Goal: Navigation & Orientation: Find specific page/section

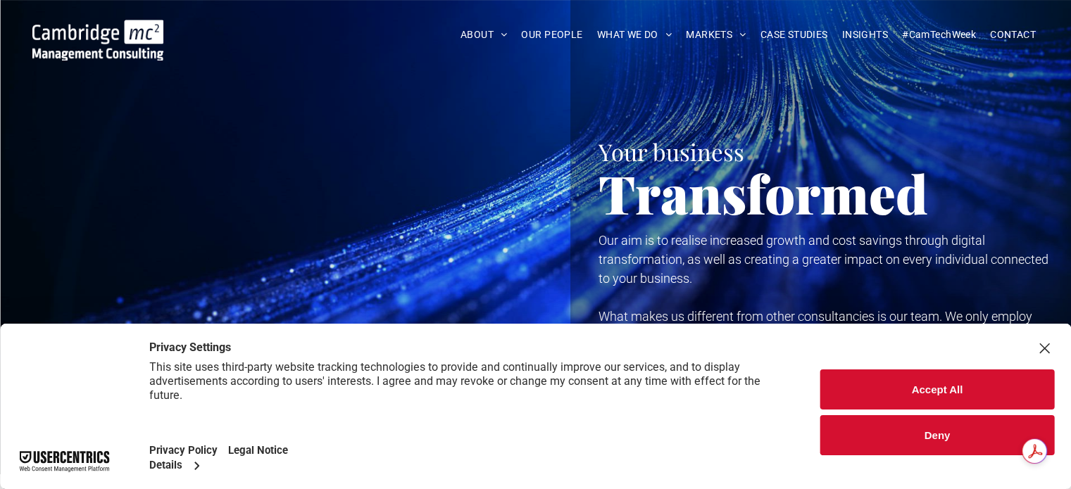
click at [926, 386] on button "Accept All" at bounding box center [937, 390] width 234 height 40
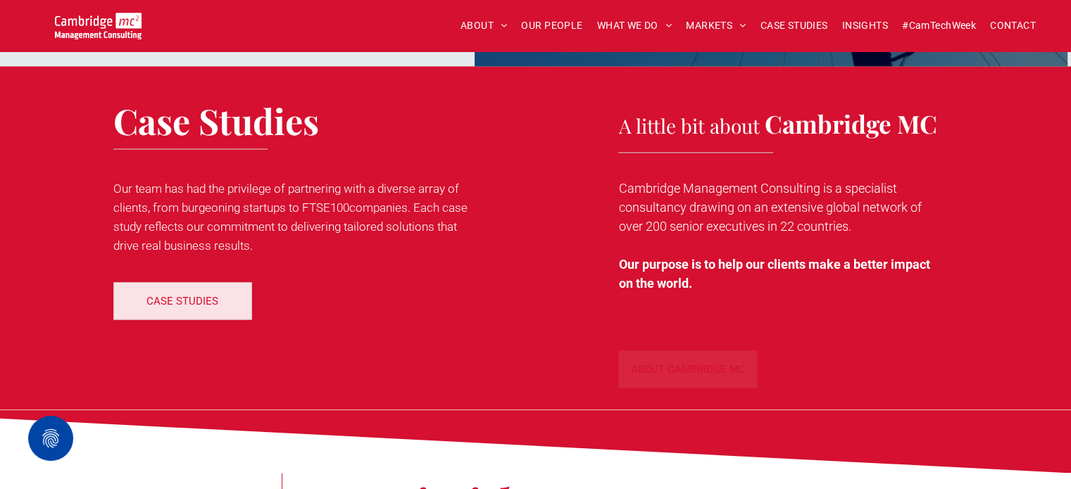
scroll to position [2112, 0]
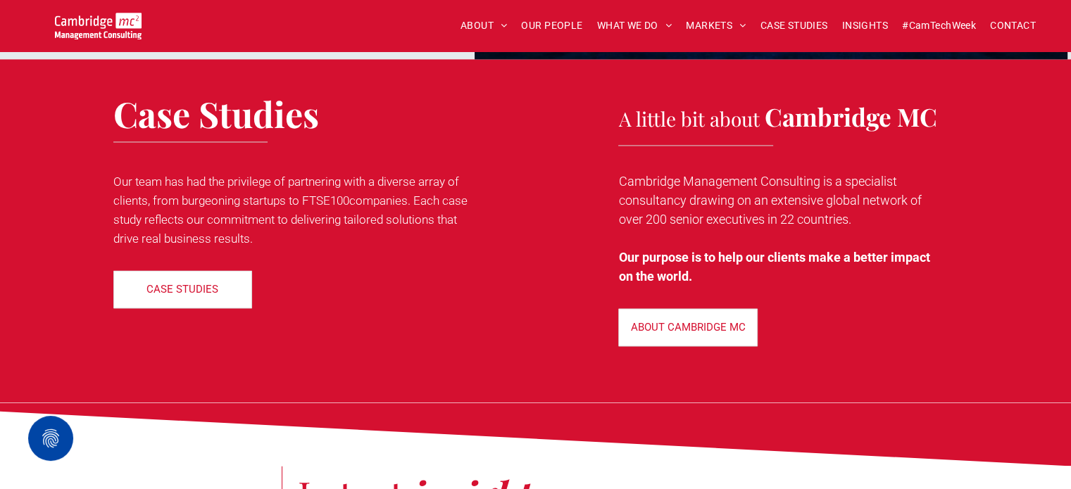
drag, startPoint x: 393, startPoint y: 182, endPoint x: 476, endPoint y: 236, distance: 99.6
click at [476, 236] on p "Our team has had the privilege of partnering with a diverse array of clients, f…" at bounding box center [298, 210] width 371 height 76
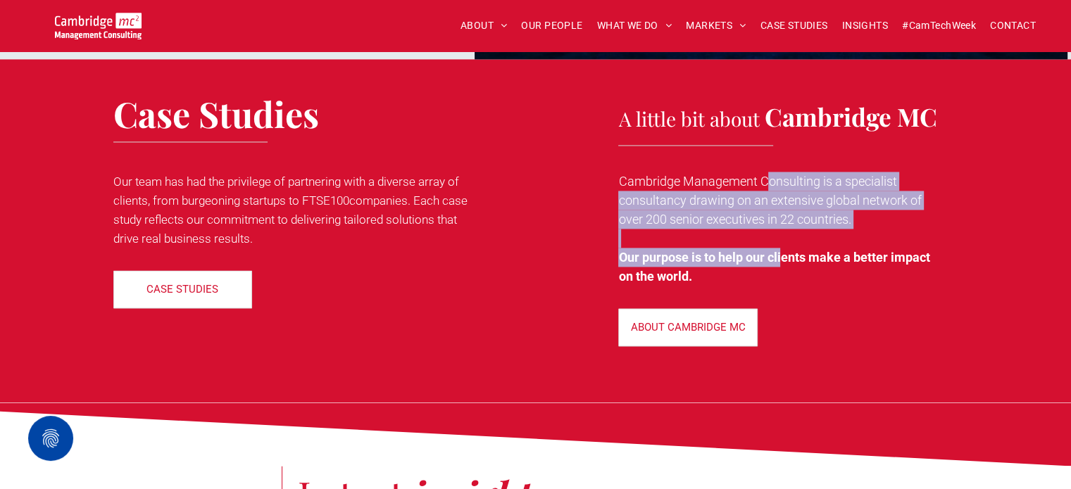
drag, startPoint x: 765, startPoint y: 186, endPoint x: 785, endPoint y: 261, distance: 77.8
click at [785, 261] on div "Cambridge Management Consulting is a specialist consultancy drawing on an exten…" at bounding box center [777, 228] width 319 height 117
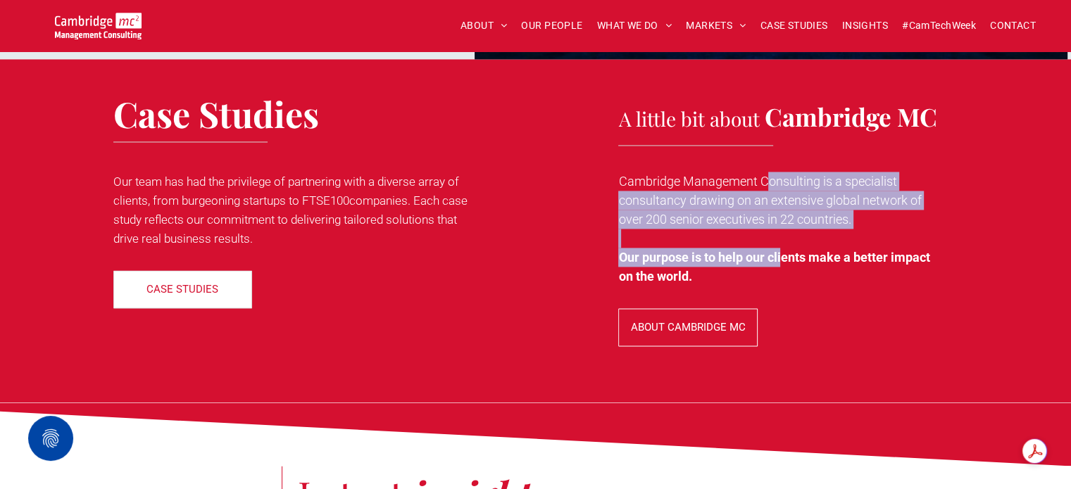
click at [730, 324] on p "ABOUT CAMBRIDGE MC" at bounding box center [688, 327] width 115 height 13
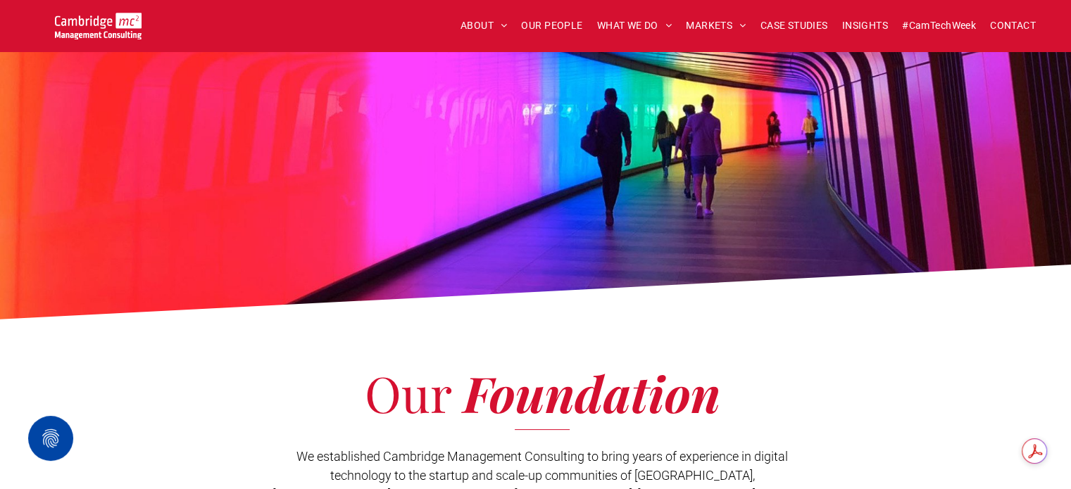
scroll to position [282, 0]
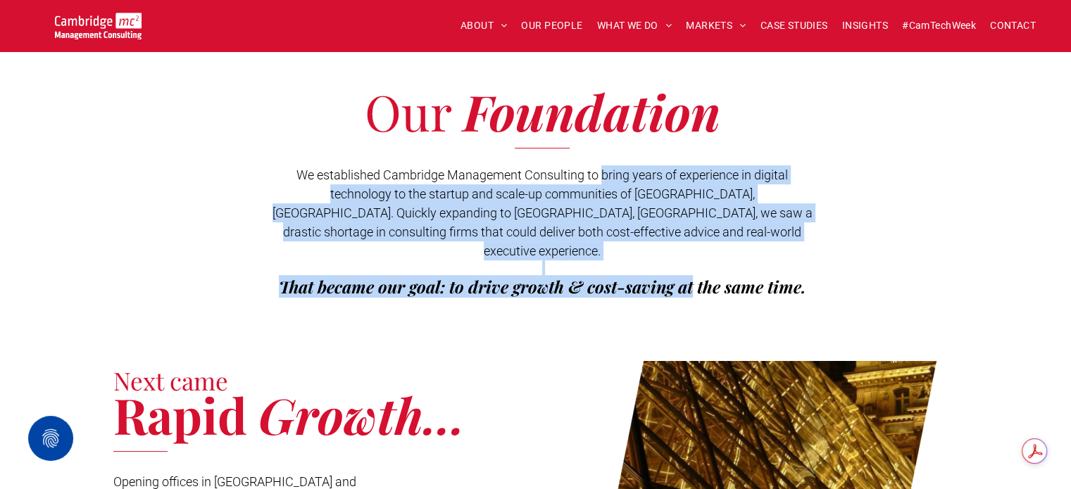
drag, startPoint x: 599, startPoint y: 178, endPoint x: 695, endPoint y: 284, distance: 143.0
click at [695, 284] on div "Our Foundation We established Cambridge Management Consulting to bring years of…" at bounding box center [535, 196] width 1071 height 273
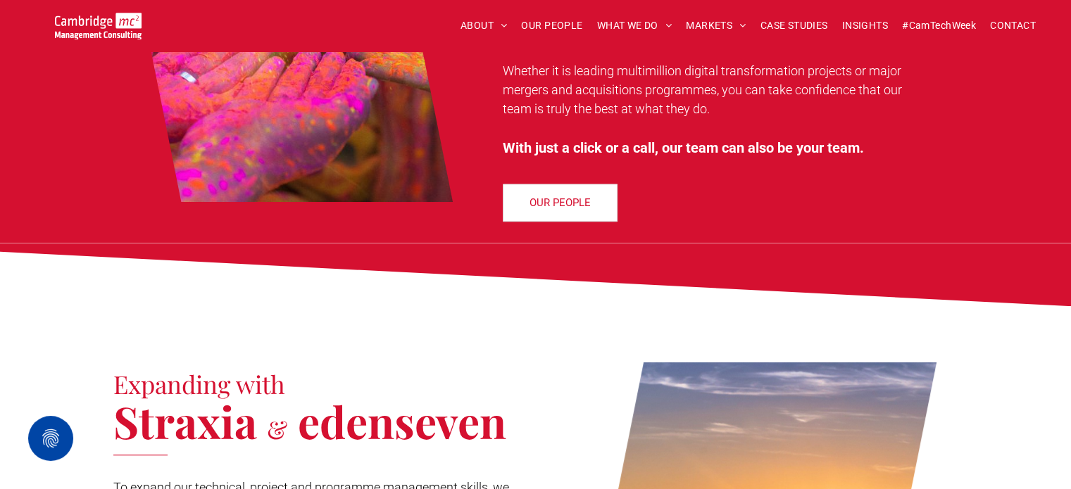
scroll to position [1267, 0]
click at [550, 19] on span "OUR PEOPLE" at bounding box center [551, 26] width 61 height 22
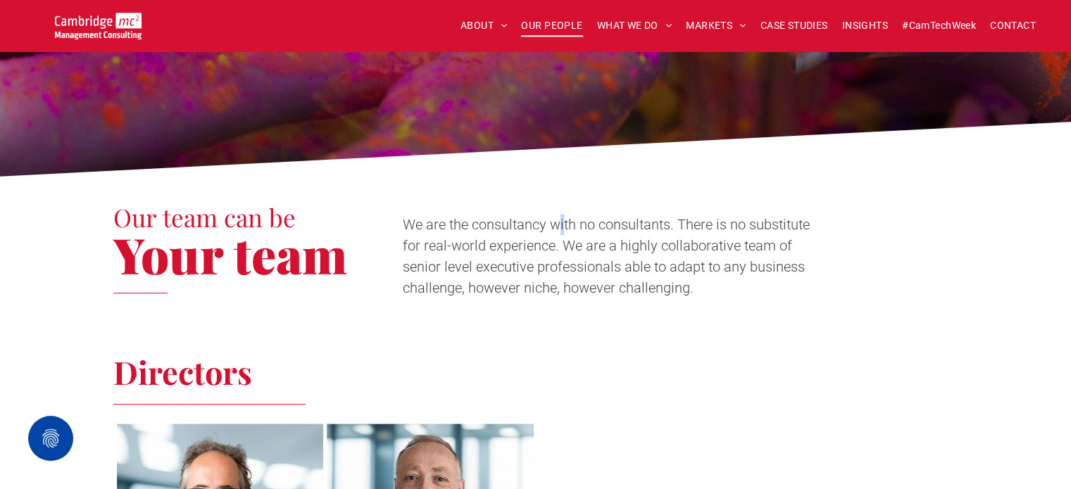
scroll to position [282, 0]
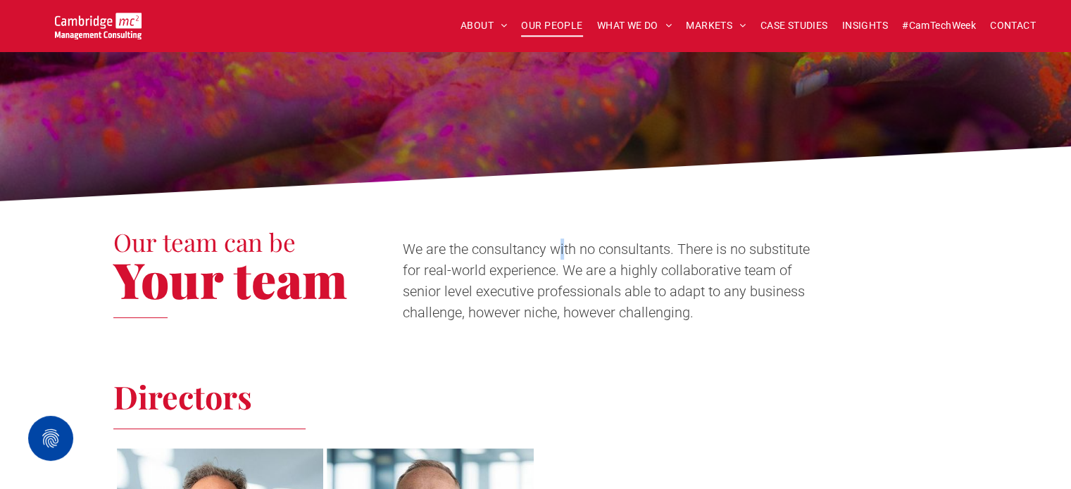
drag, startPoint x: 563, startPoint y: 179, endPoint x: 560, endPoint y: 238, distance: 59.2
click at [560, 238] on div "We are the consultancy with no consultants. There is no substitute for real-wor…" at bounding box center [613, 280] width 421 height 87
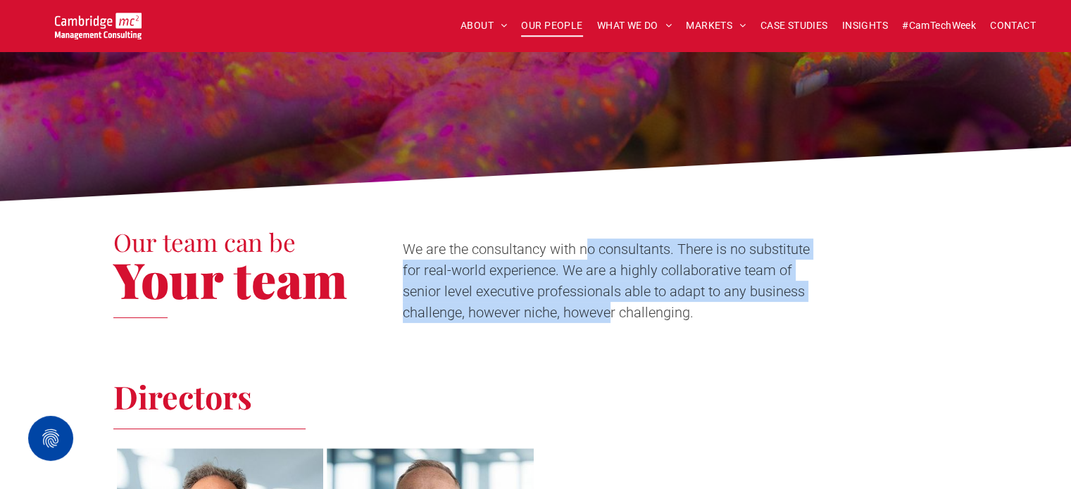
drag, startPoint x: 583, startPoint y: 249, endPoint x: 612, endPoint y: 332, distance: 87.3
click at [612, 332] on div "Our team can be Your team We are the consultancy with no consultants. There is …" at bounding box center [535, 276] width 845 height 129
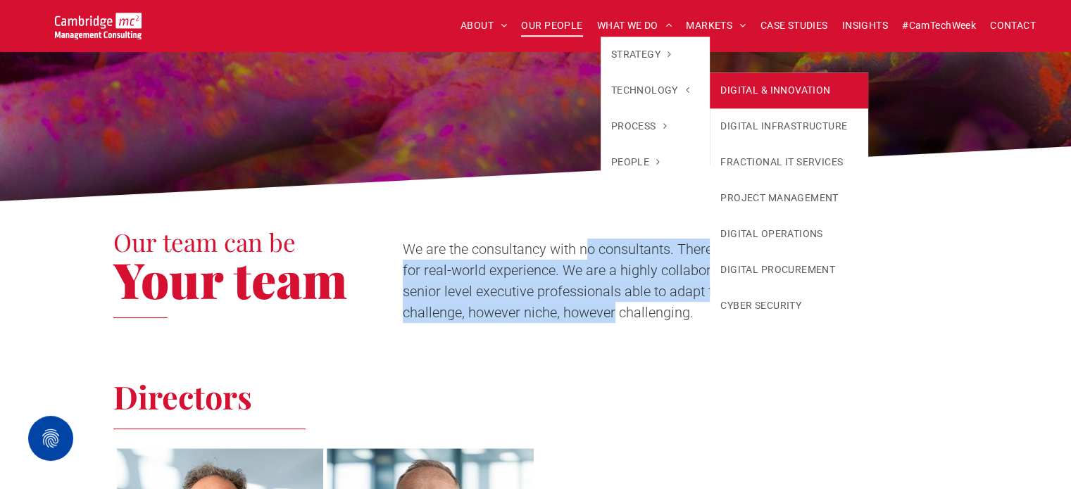
click at [760, 99] on link "DIGITAL & INNOVATION" at bounding box center [788, 90] width 158 height 36
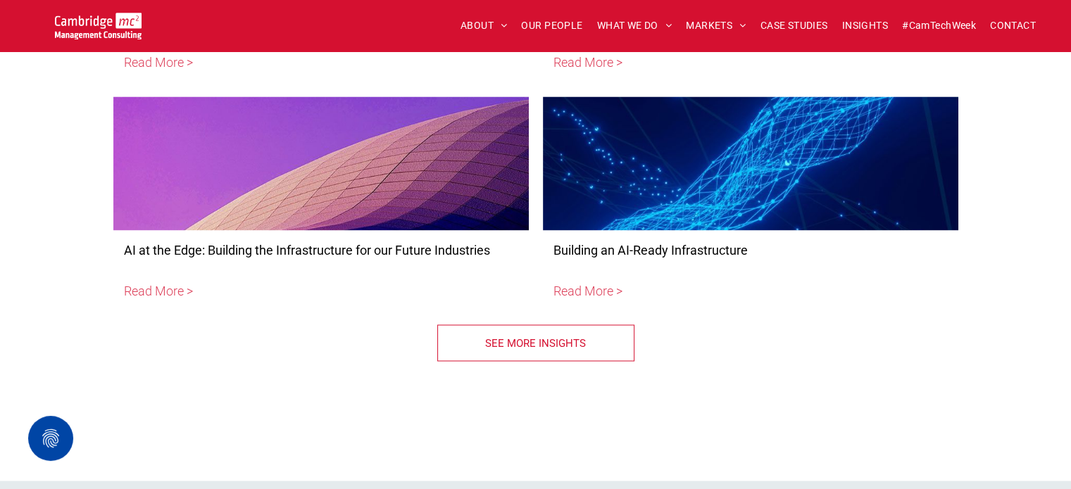
scroll to position [7742, 0]
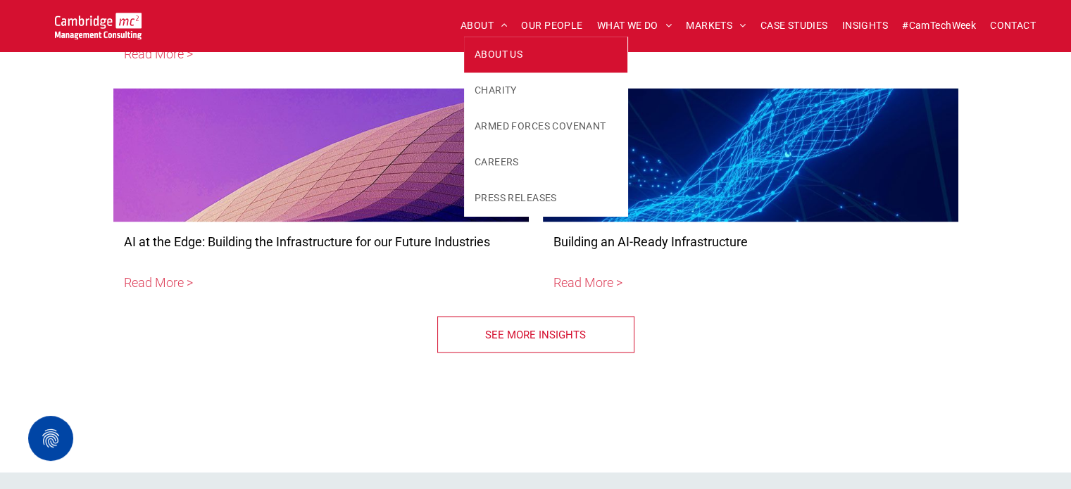
click at [480, 61] on span "ABOUT US" at bounding box center [498, 54] width 48 height 15
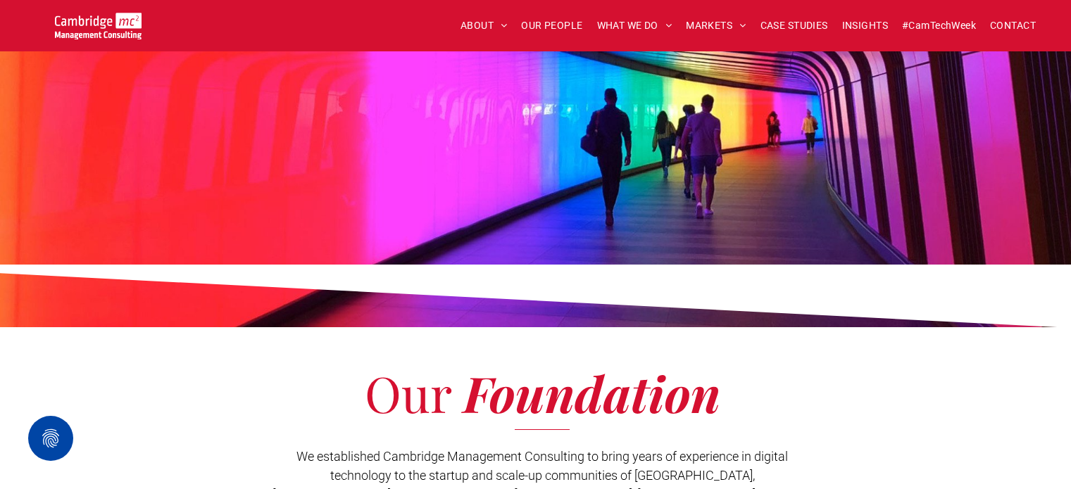
scroll to position [282, 0]
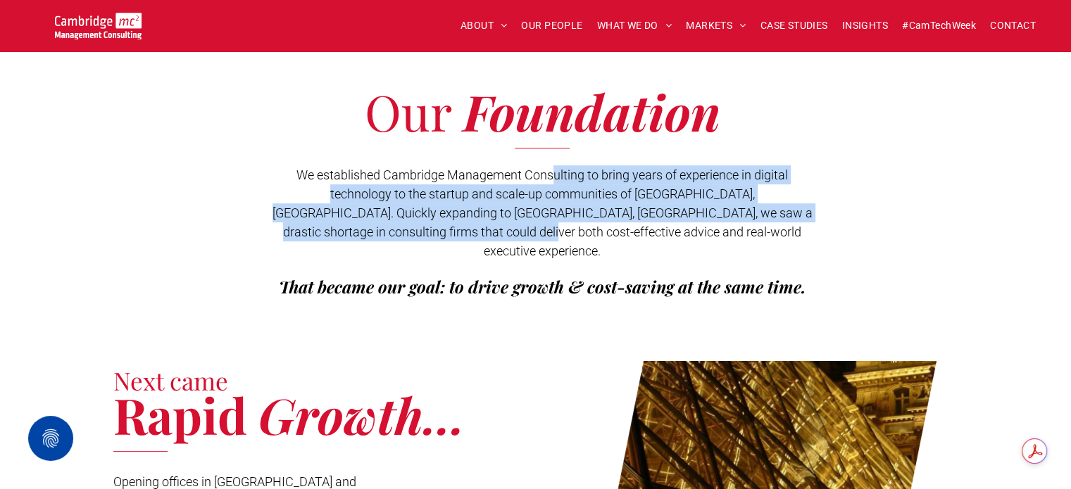
drag, startPoint x: 552, startPoint y: 163, endPoint x: 546, endPoint y: 238, distance: 74.8
click at [546, 238] on div "We established Cambridge Management Consulting to bring years of experience in …" at bounding box center [542, 231] width 541 height 135
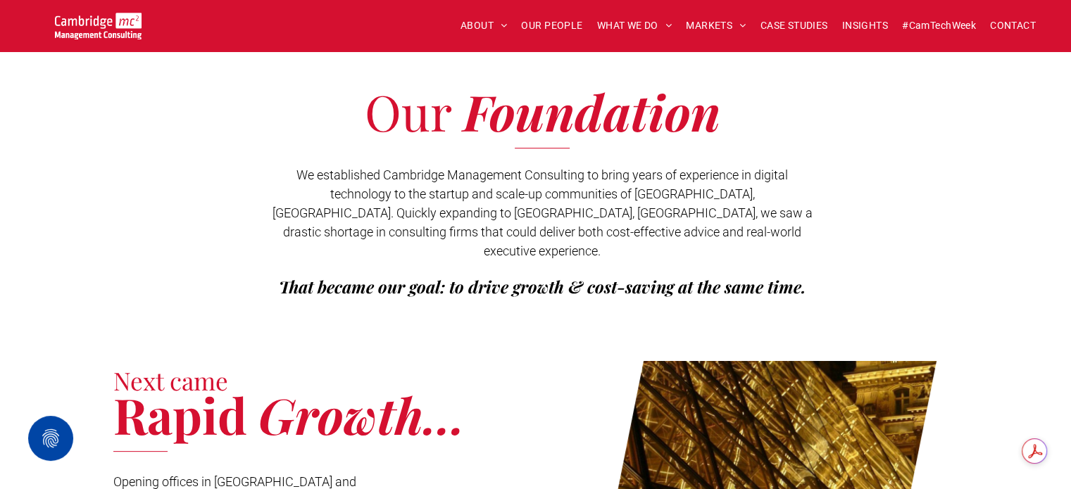
click at [565, 260] on p at bounding box center [542, 267] width 541 height 15
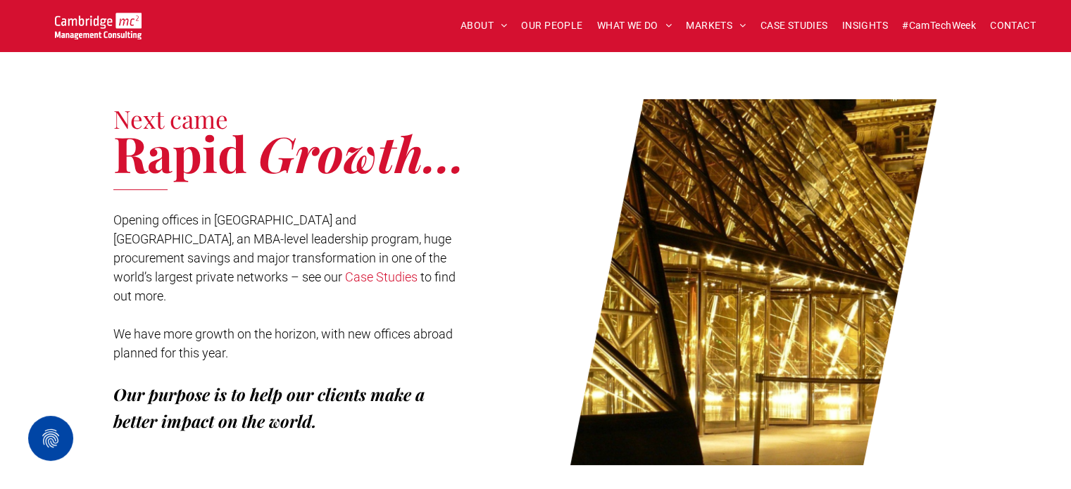
scroll to position [563, 0]
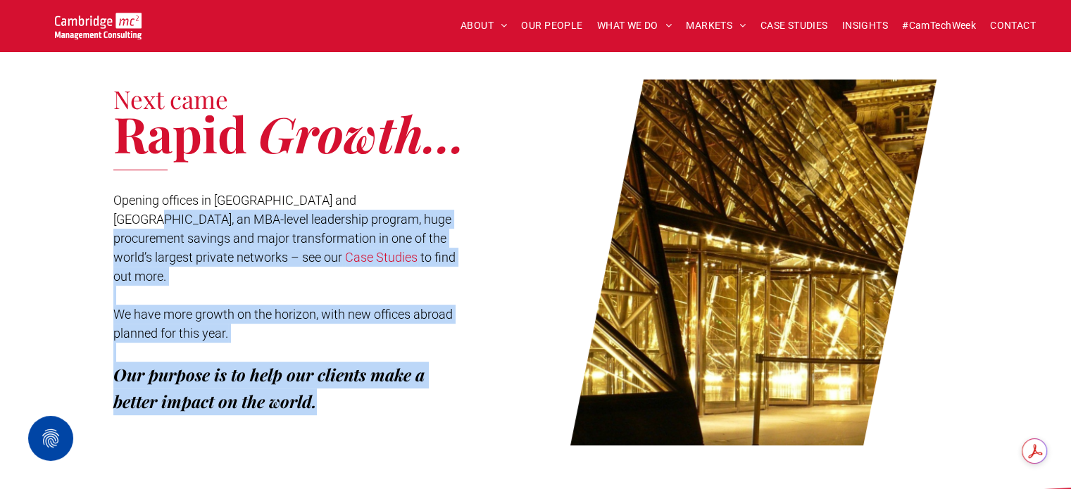
drag, startPoint x: 373, startPoint y: 189, endPoint x: 434, endPoint y: 392, distance: 211.6
click at [433, 392] on div "Opening offices in [GEOGRAPHIC_DATA] and [GEOGRAPHIC_DATA], an MBA-level leader…" at bounding box center [284, 312] width 343 height 246
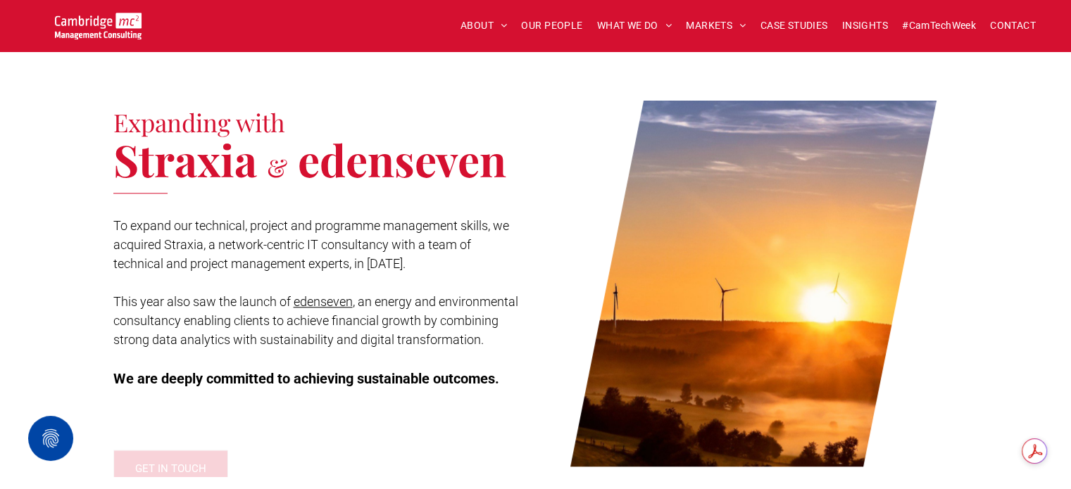
scroll to position [1548, 0]
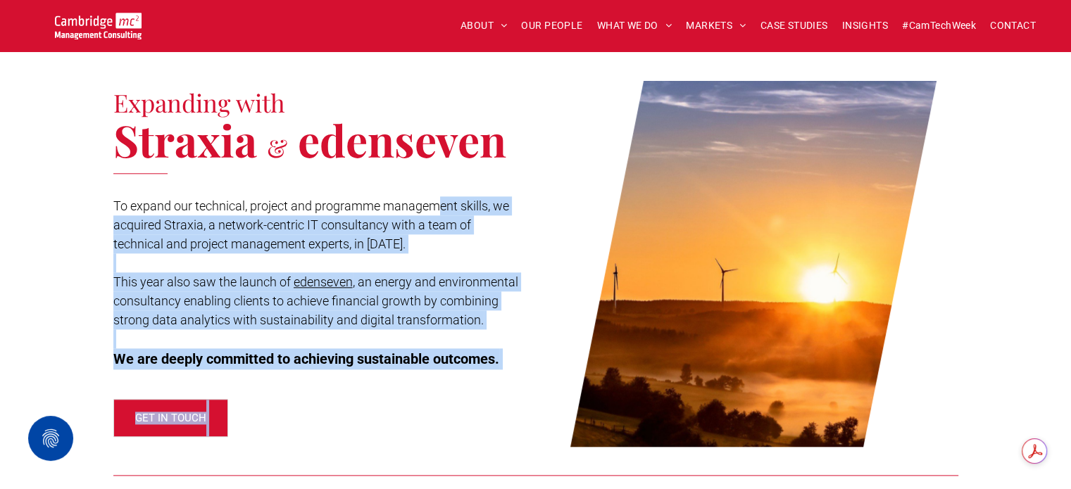
drag, startPoint x: 439, startPoint y: 188, endPoint x: 471, endPoint y: 364, distance: 178.9
click at [471, 364] on div "Expanding with Straxia & edenseven To expand our technical, project and program…" at bounding box center [324, 264] width 422 height 366
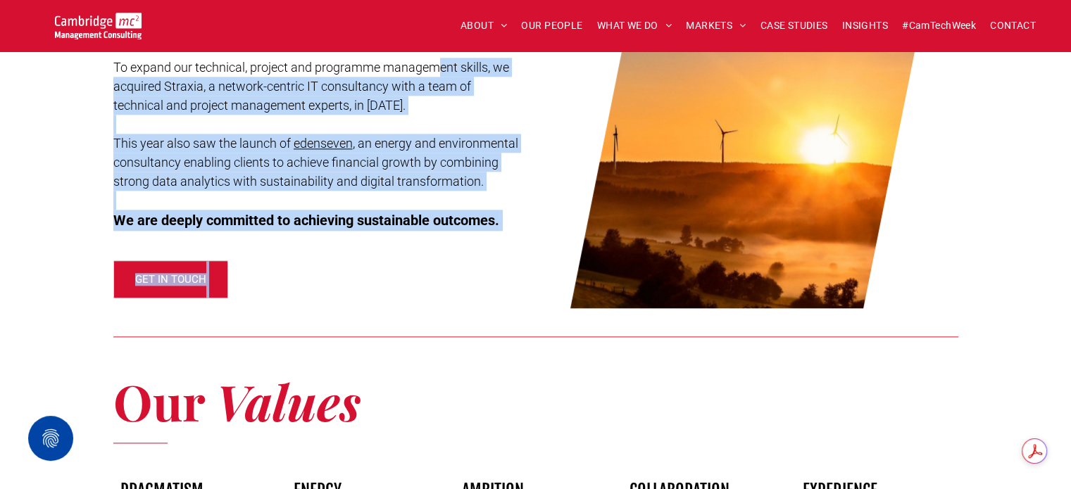
scroll to position [1689, 0]
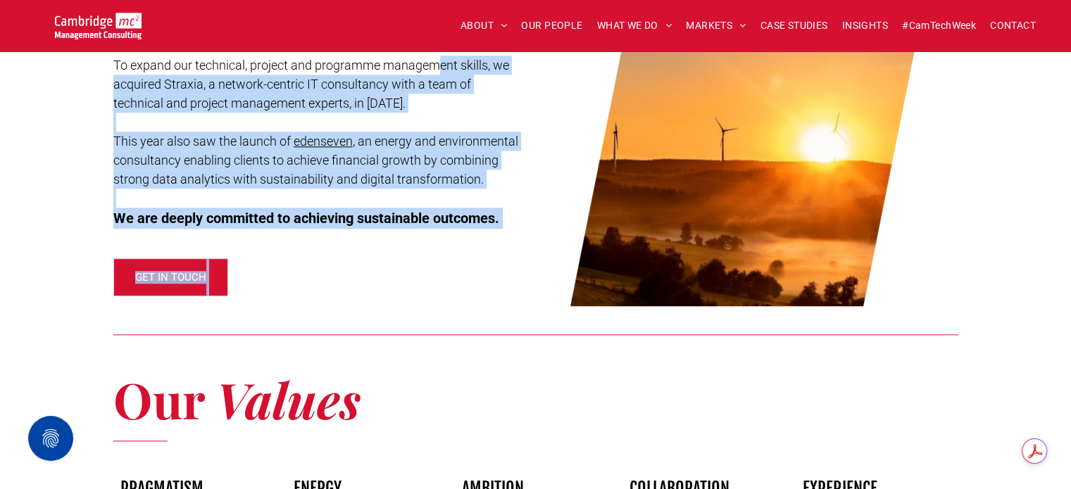
click at [461, 279] on div "Expanding with Straxia & edenseven To expand our technical, project and program…" at bounding box center [324, 123] width 422 height 366
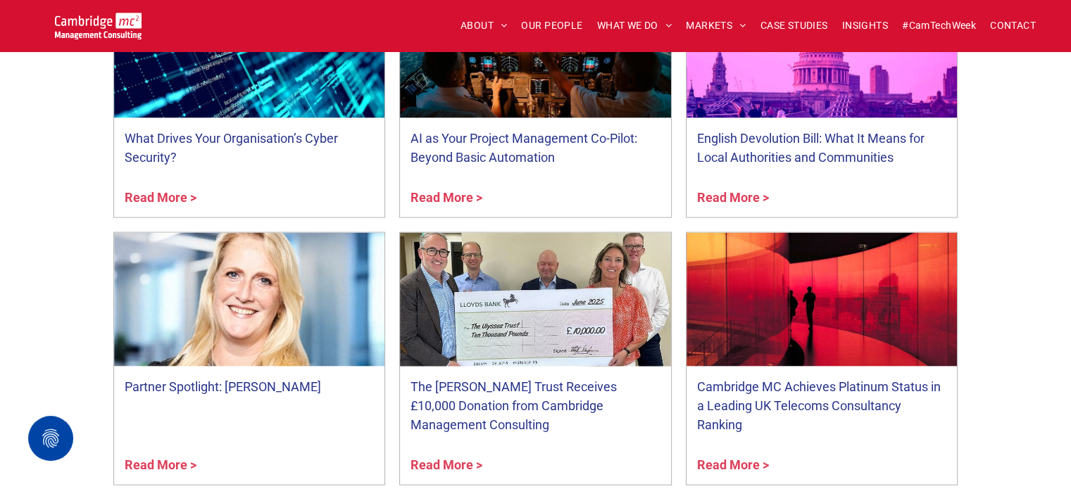
scroll to position [2745, 0]
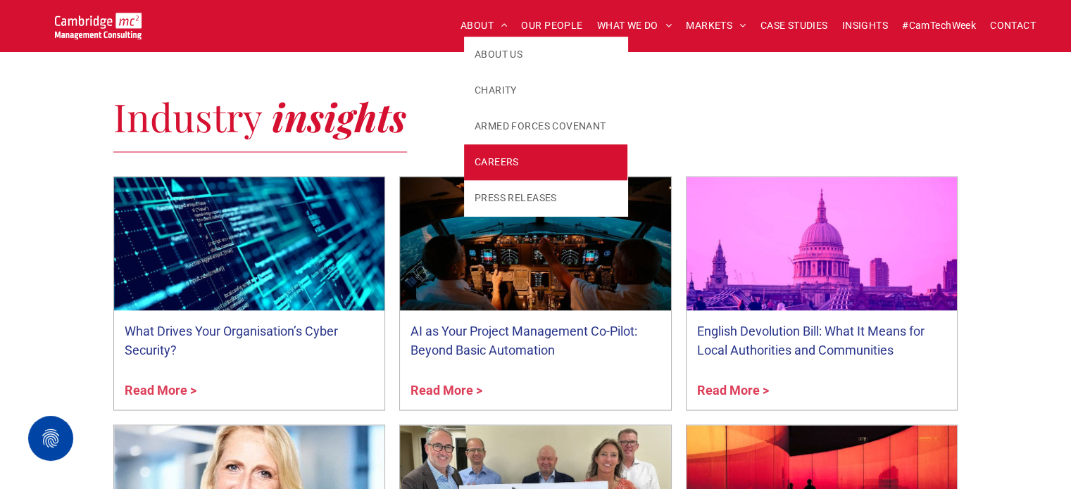
click at [526, 163] on link "CAREERS" at bounding box center [545, 162] width 163 height 36
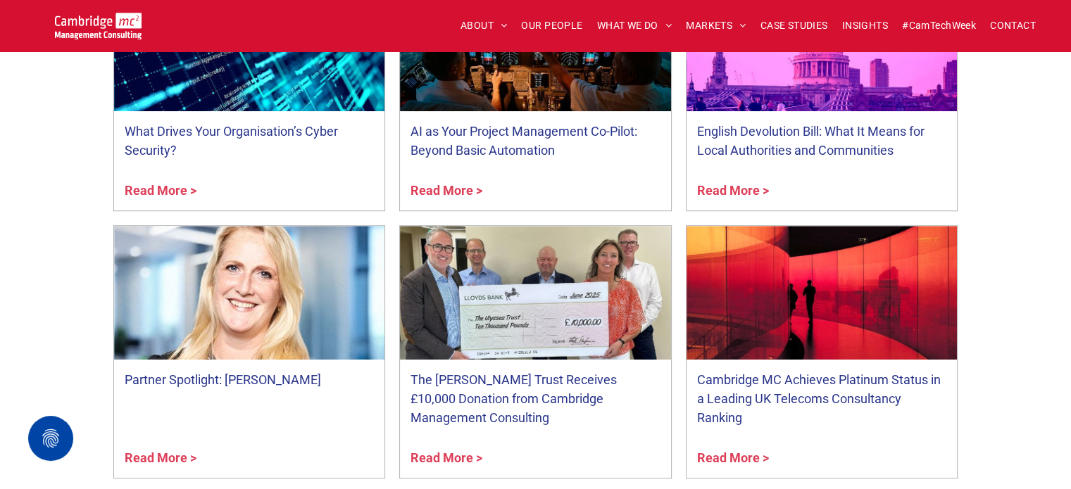
scroll to position [1126, 0]
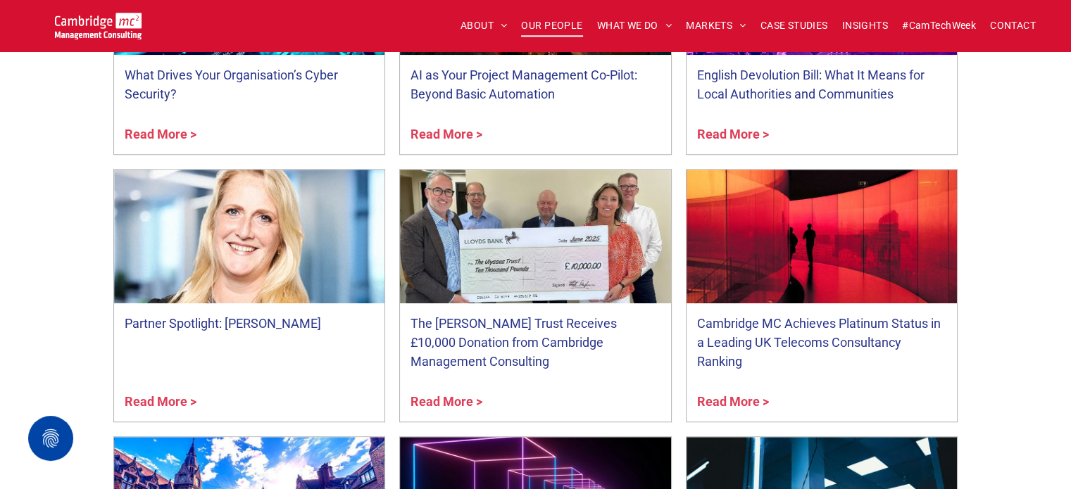
click at [562, 22] on span "OUR PEOPLE" at bounding box center [551, 26] width 61 height 22
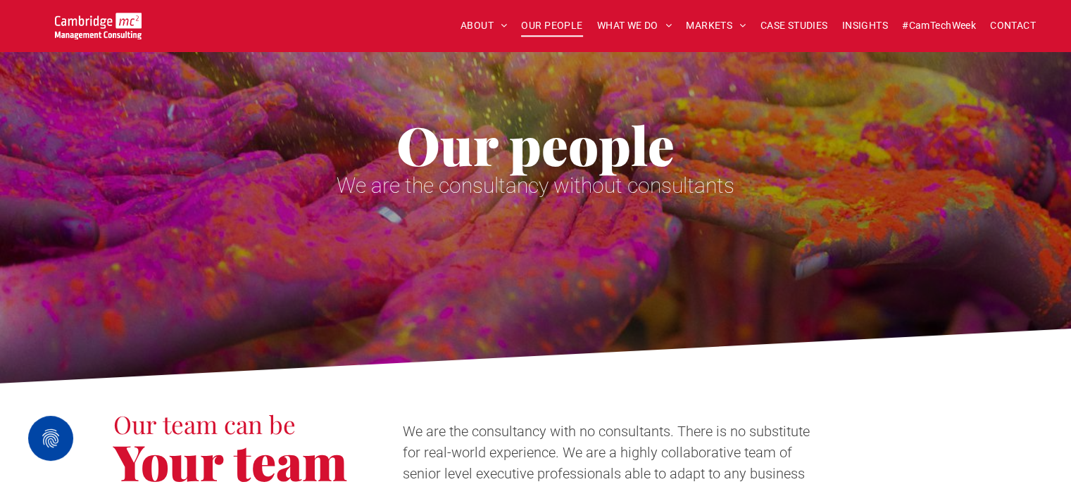
scroll to position [352, 0]
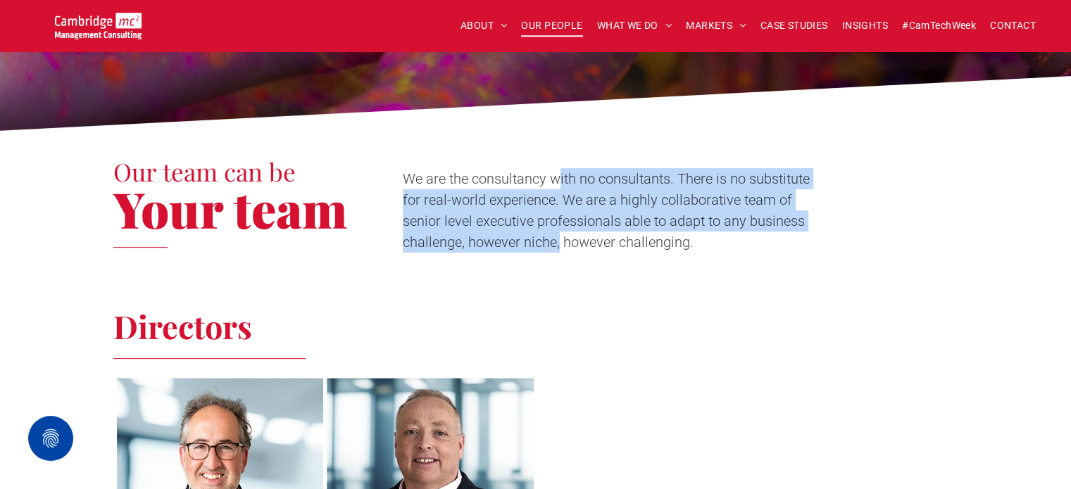
drag, startPoint x: 560, startPoint y: 174, endPoint x: 557, endPoint y: 256, distance: 82.4
click at [557, 256] on div "We are the consultancy with no consultants. There is no substitute for real-wor…" at bounding box center [657, 206] width 544 height 108
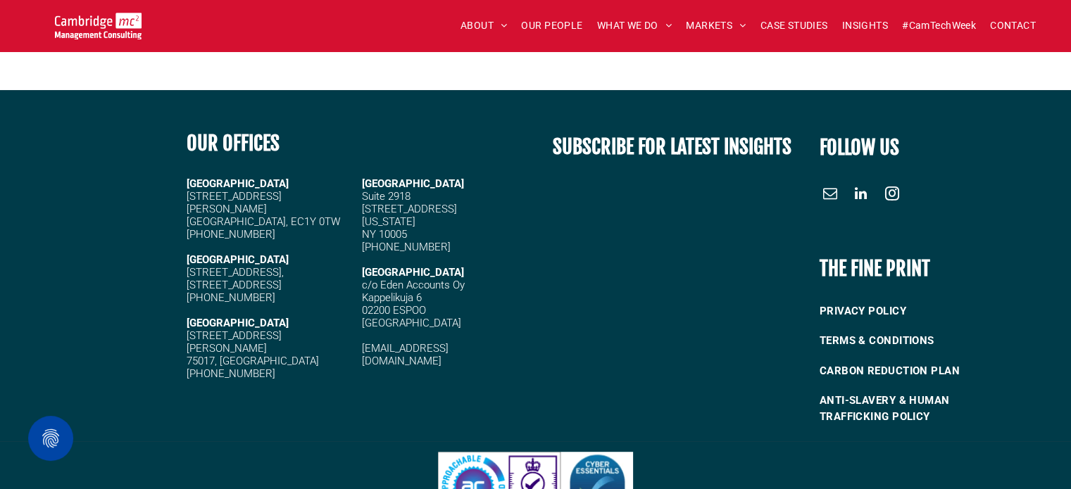
scroll to position [6183, 0]
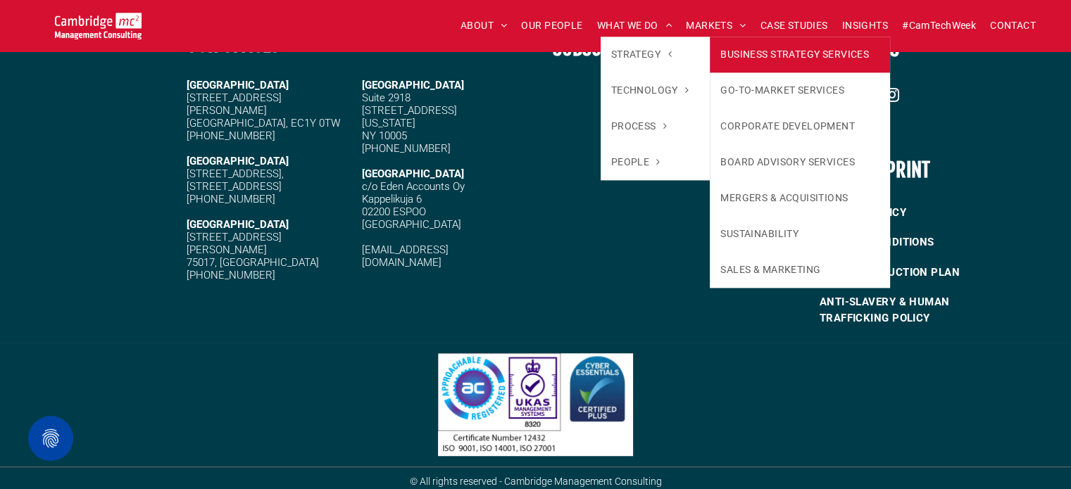
click at [756, 53] on link "BUSINESS STRATEGY SERVICES" at bounding box center [799, 55] width 180 height 36
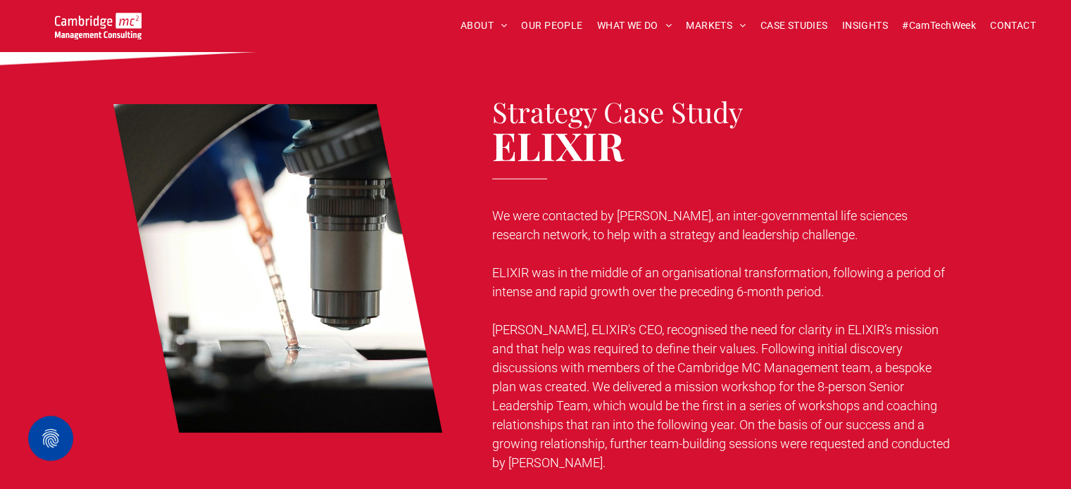
scroll to position [4012, 0]
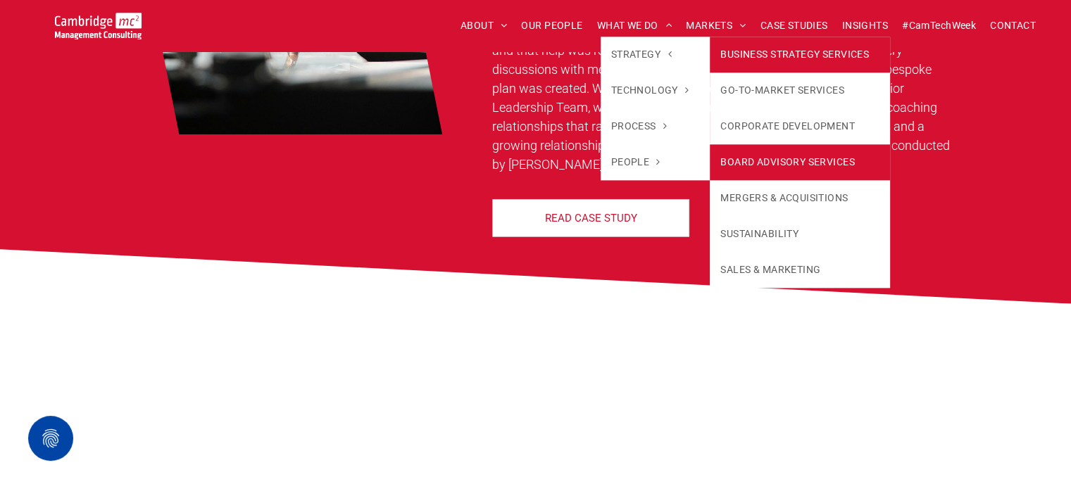
click at [729, 157] on link "BOARD ADVISORY SERVICES" at bounding box center [799, 162] width 180 height 36
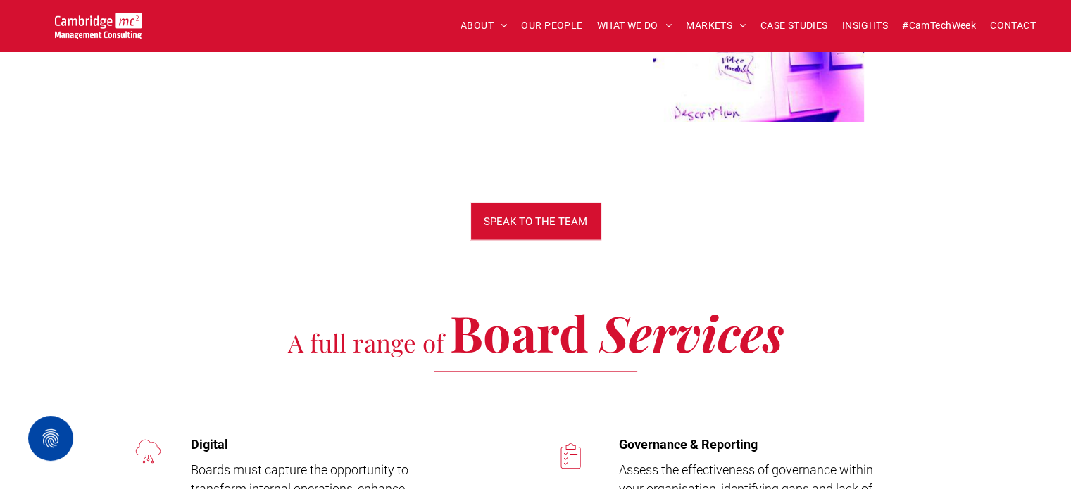
scroll to position [2745, 0]
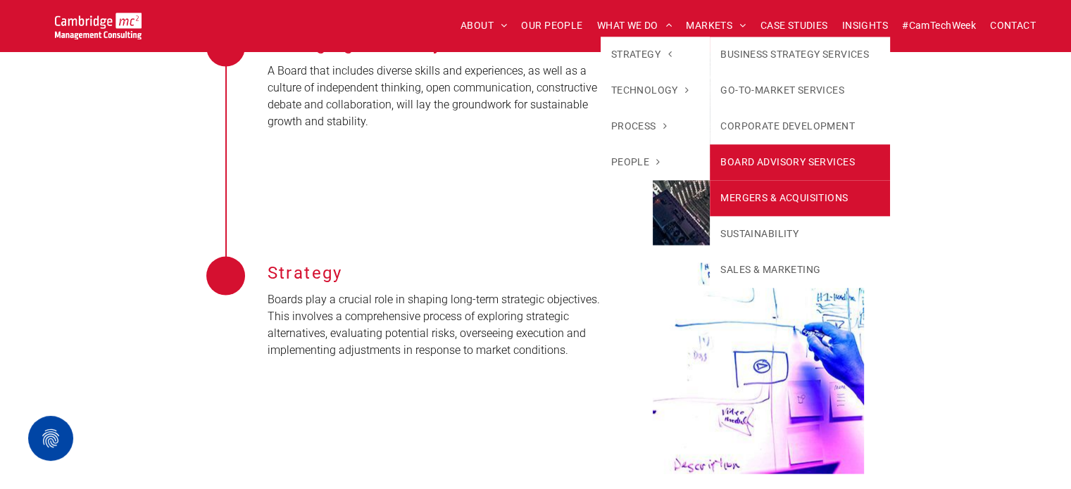
click at [724, 196] on link "MERGERS & ACQUISITIONS" at bounding box center [799, 198] width 180 height 36
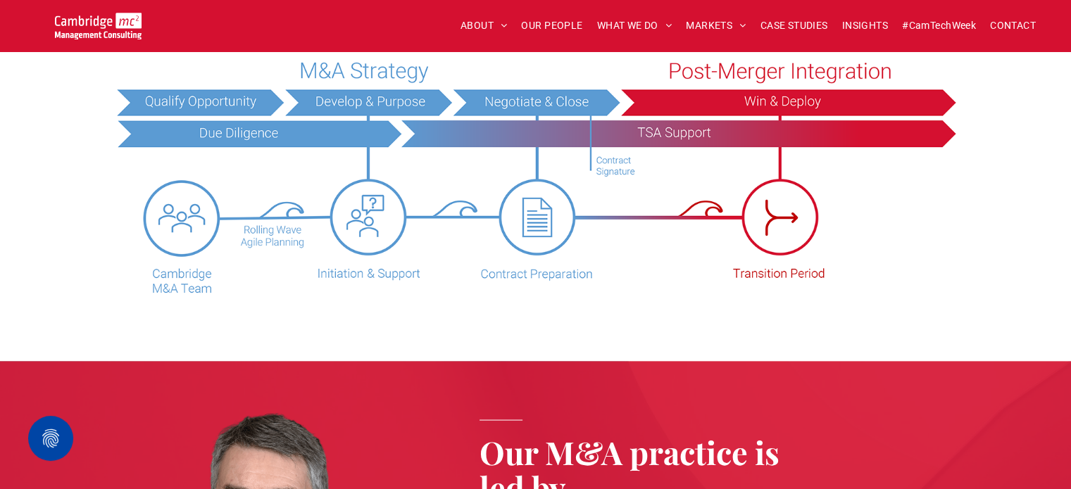
scroll to position [2604, 0]
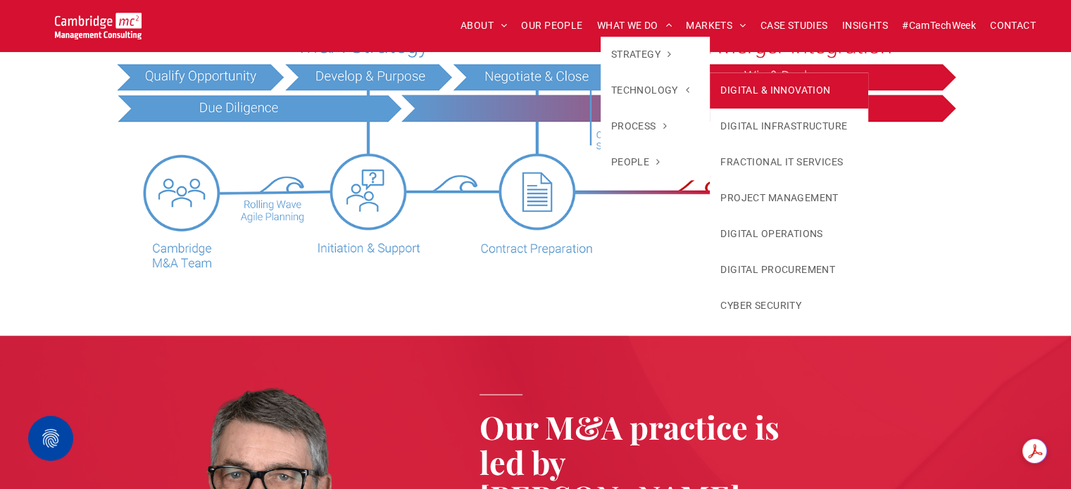
click at [781, 93] on link "DIGITAL & INNOVATION" at bounding box center [788, 90] width 158 height 36
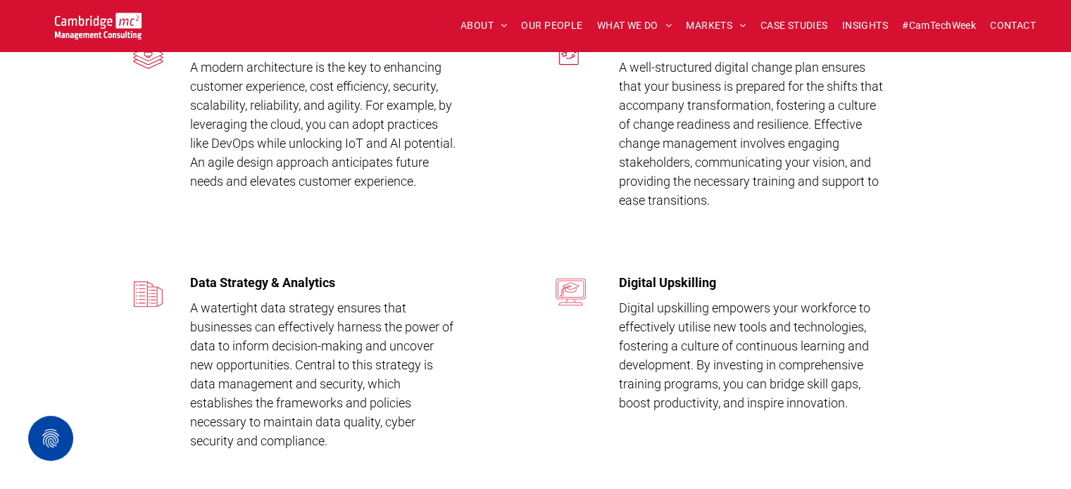
scroll to position [2886, 0]
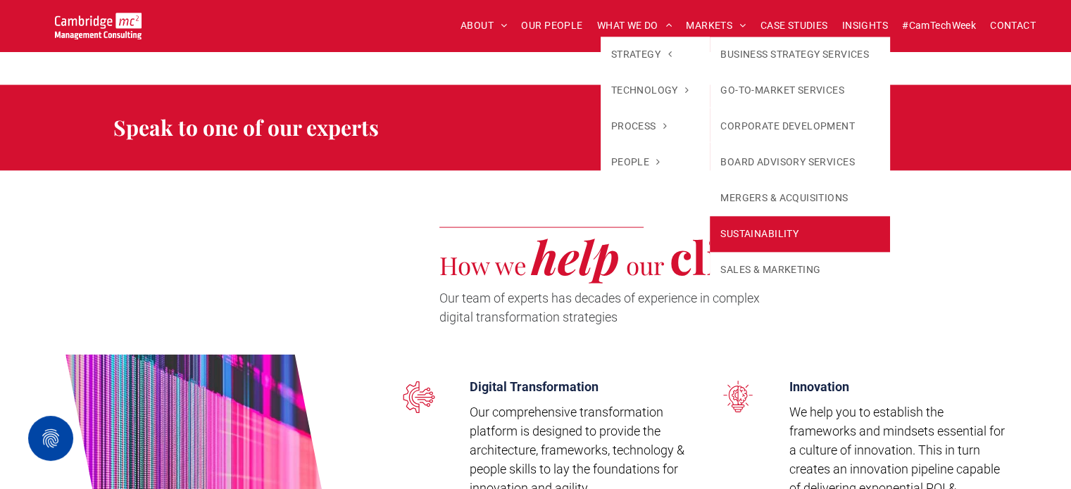
click at [719, 229] on link "SUSTAINABILITY" at bounding box center [799, 234] width 180 height 36
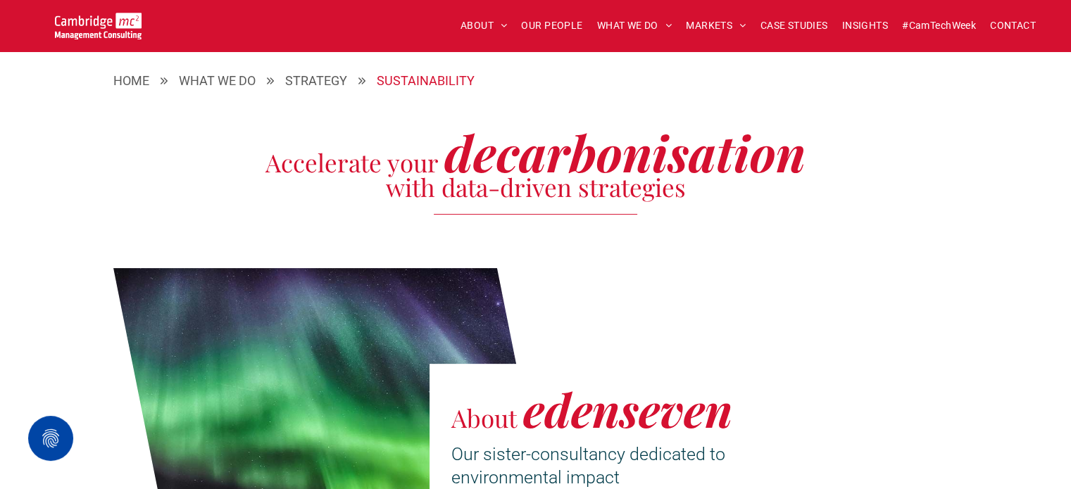
scroll to position [845, 0]
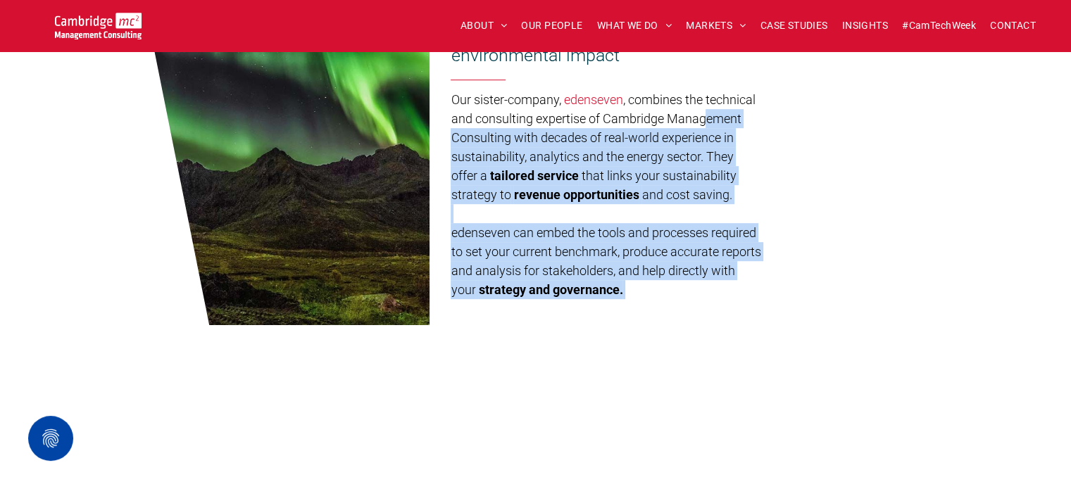
drag, startPoint x: 707, startPoint y: 121, endPoint x: 726, endPoint y: 288, distance: 167.8
click at [726, 288] on div "Our sister-company, edenseven , combines the technical and consulting expertise…" at bounding box center [605, 195] width 310 height 212
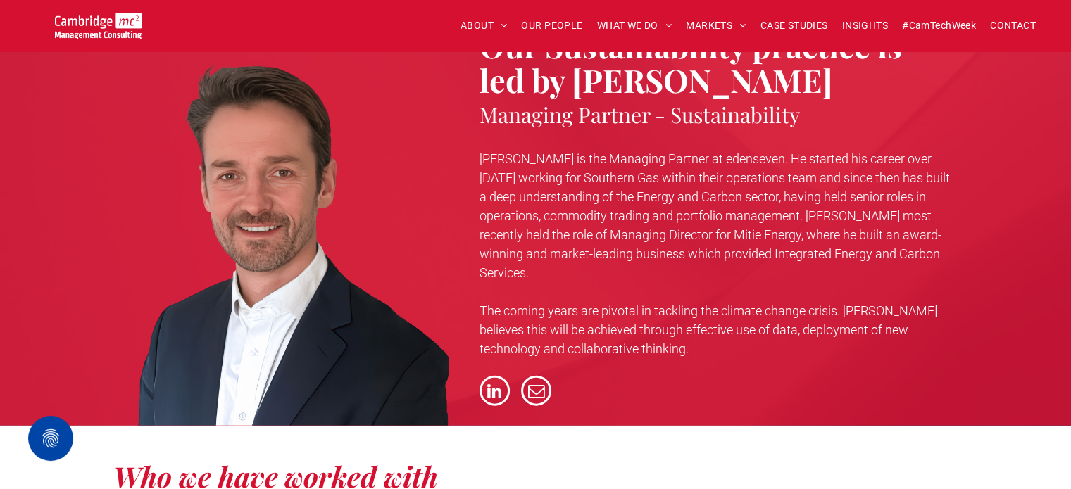
scroll to position [3167, 0]
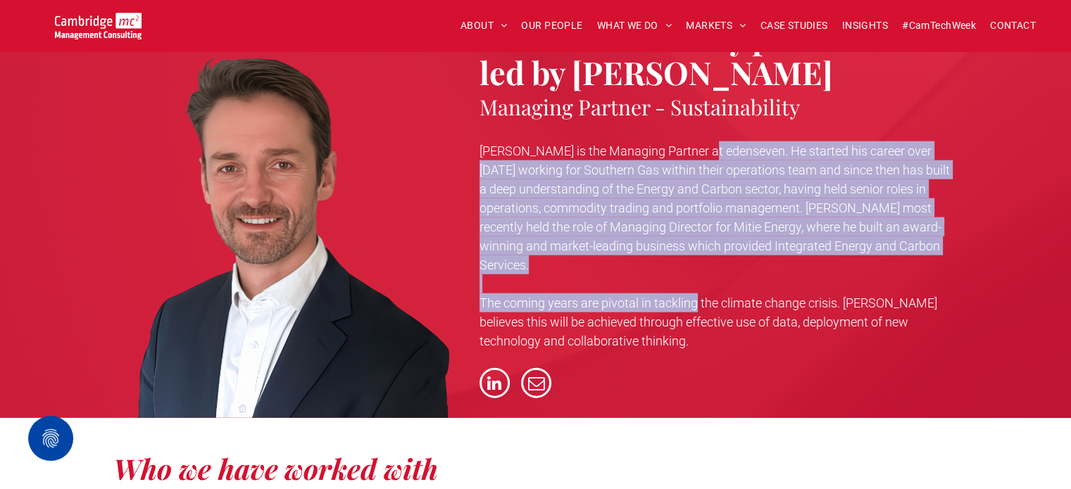
drag, startPoint x: 702, startPoint y: 146, endPoint x: 695, endPoint y: 282, distance: 136.0
click at [695, 282] on div "Pete is the Managing Partner at edenseven. He started his career over 23 years …" at bounding box center [718, 246] width 479 height 212
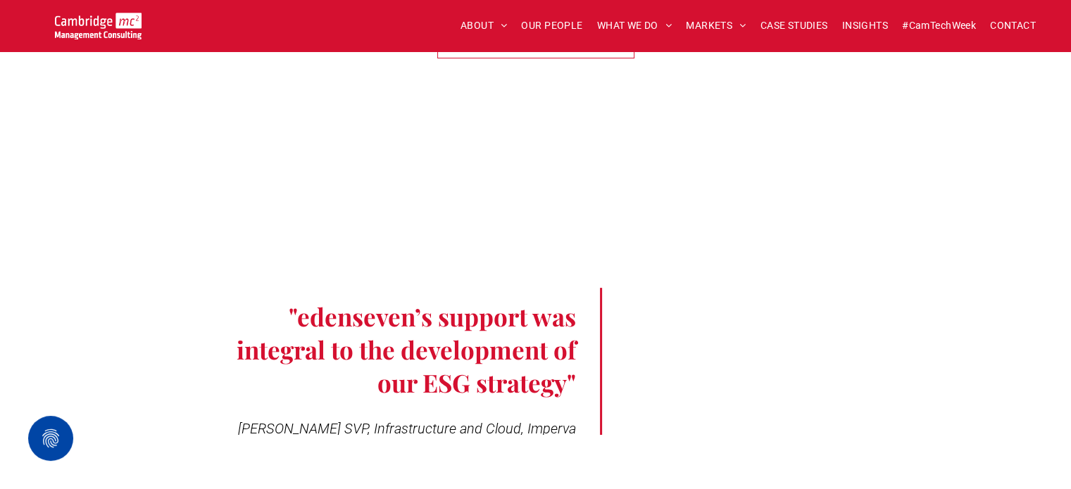
scroll to position [5701, 0]
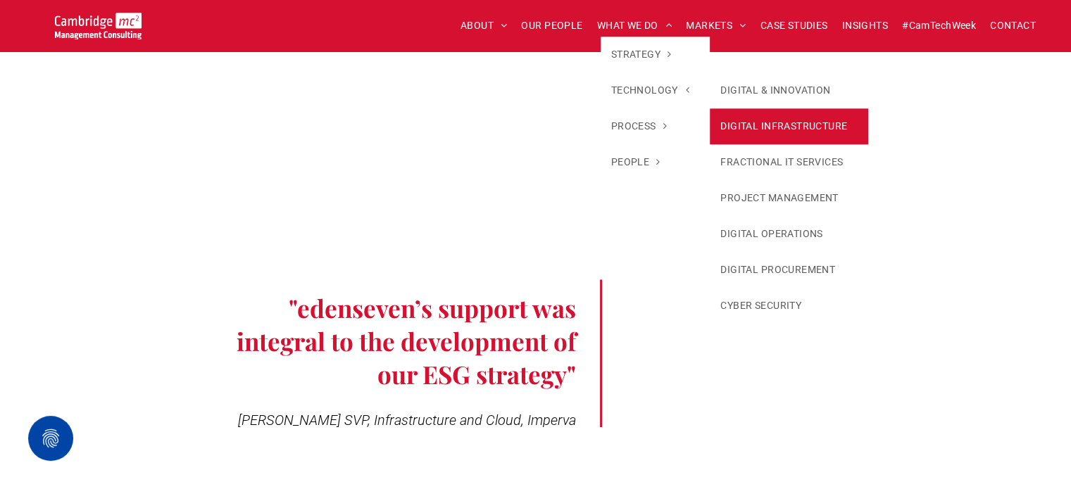
click at [735, 134] on link "DIGITAL INFRASTRUCTURE" at bounding box center [788, 126] width 158 height 36
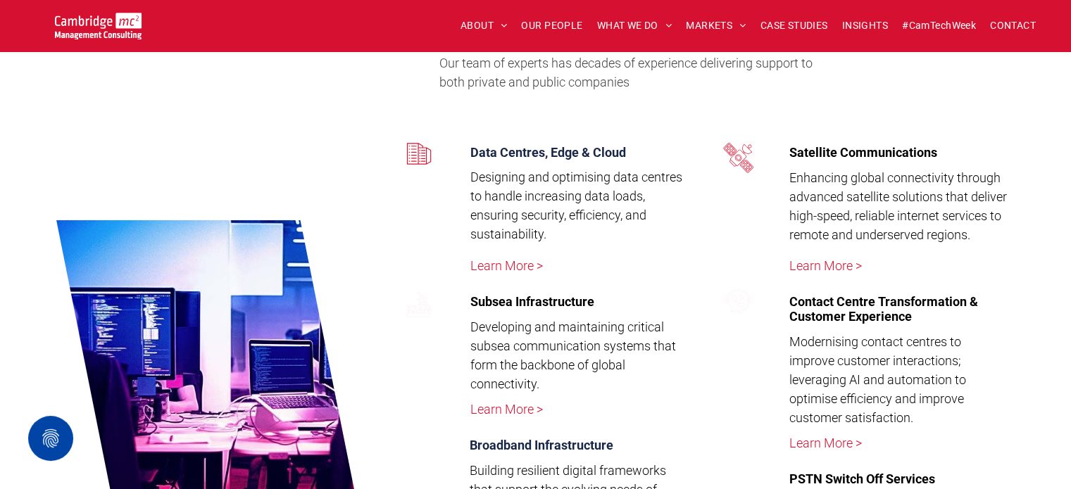
scroll to position [2604, 0]
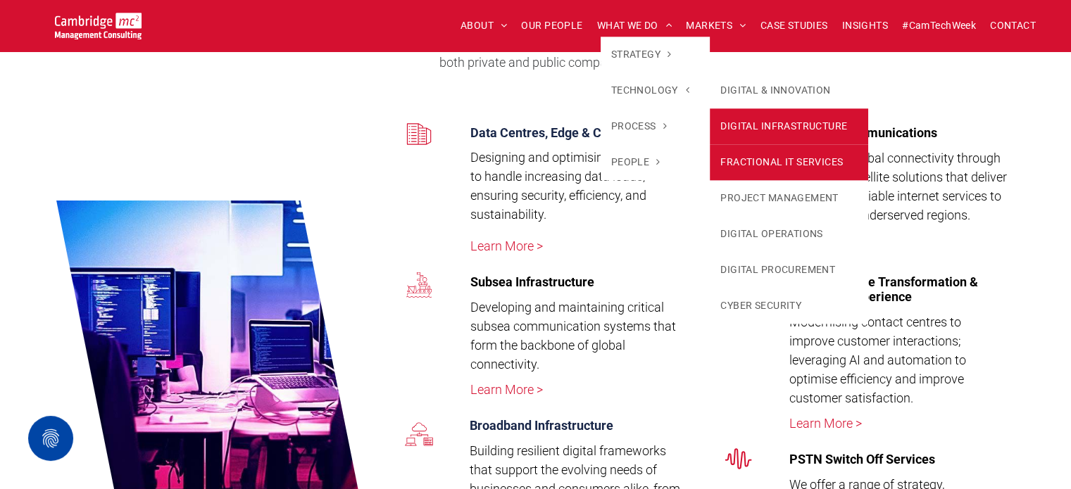
click at [738, 160] on link "FRACTIONAL IT SERVICES" at bounding box center [788, 162] width 158 height 36
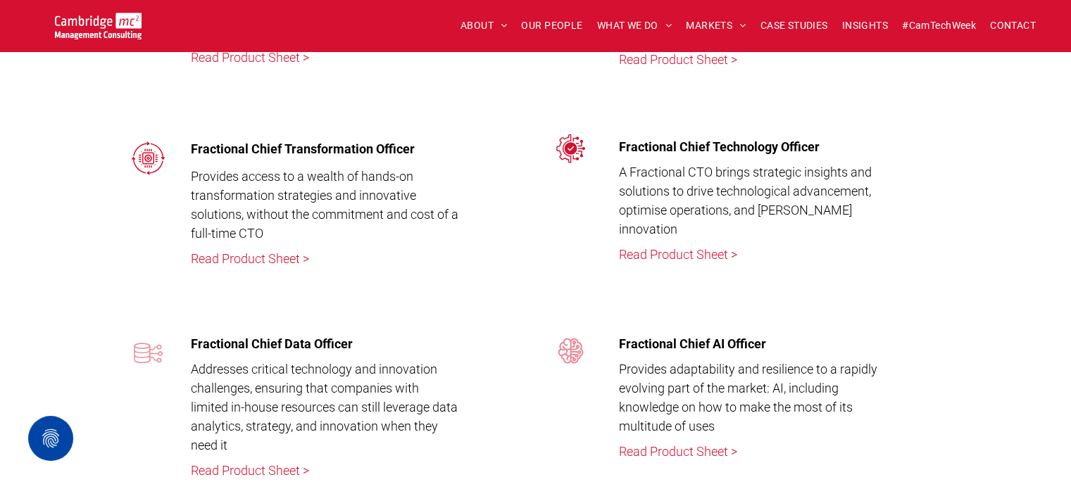
scroll to position [3590, 0]
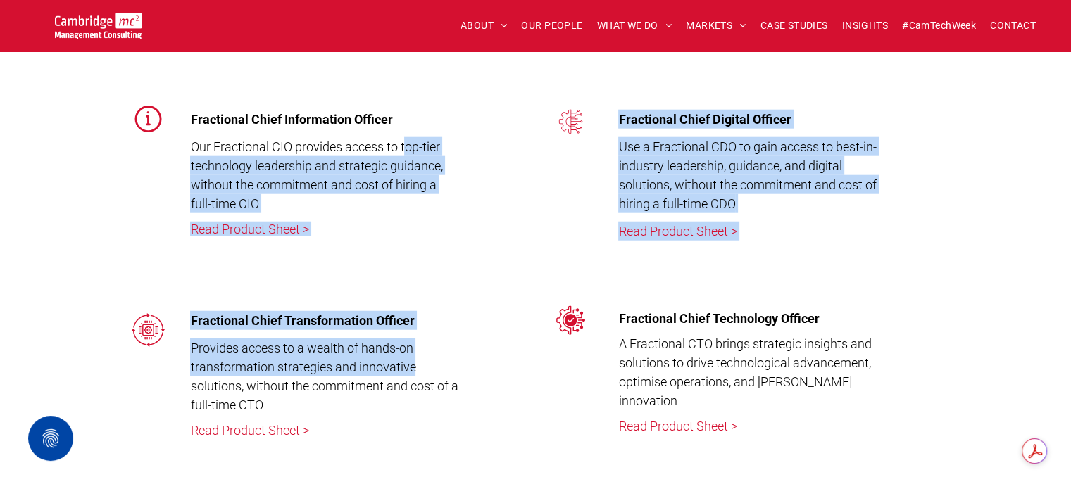
drag, startPoint x: 405, startPoint y: 136, endPoint x: 455, endPoint y: 356, distance: 225.9
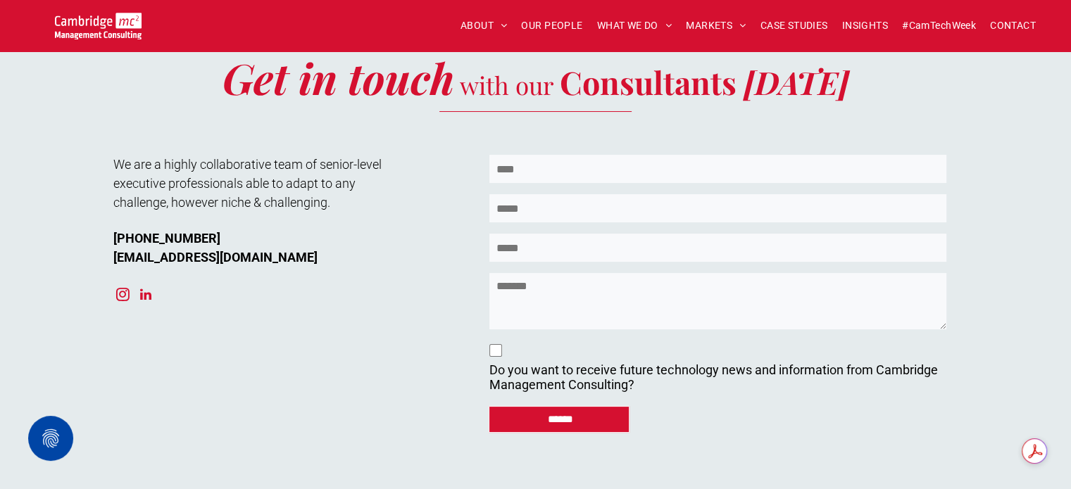
scroll to position [5068, 0]
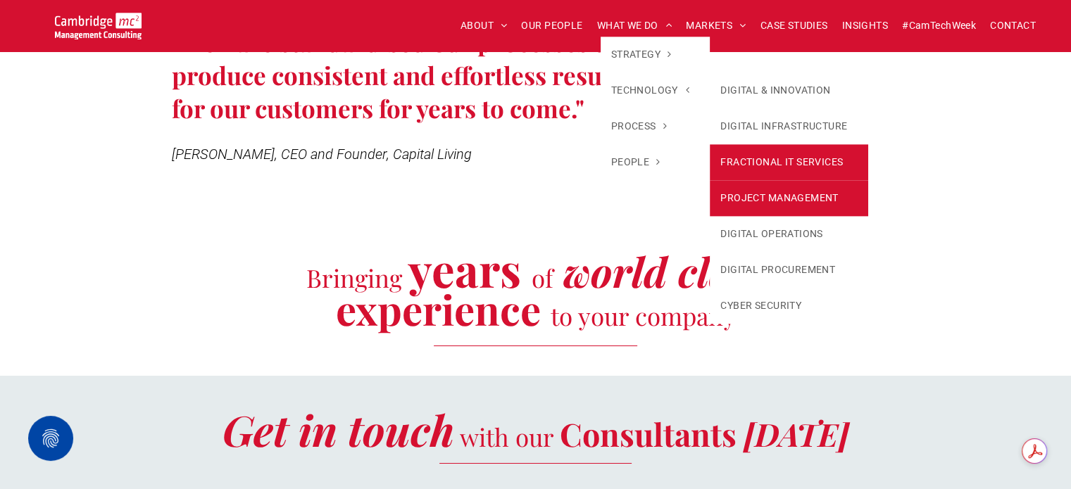
click at [745, 198] on link "PROJECT MANAGEMENT" at bounding box center [788, 198] width 158 height 36
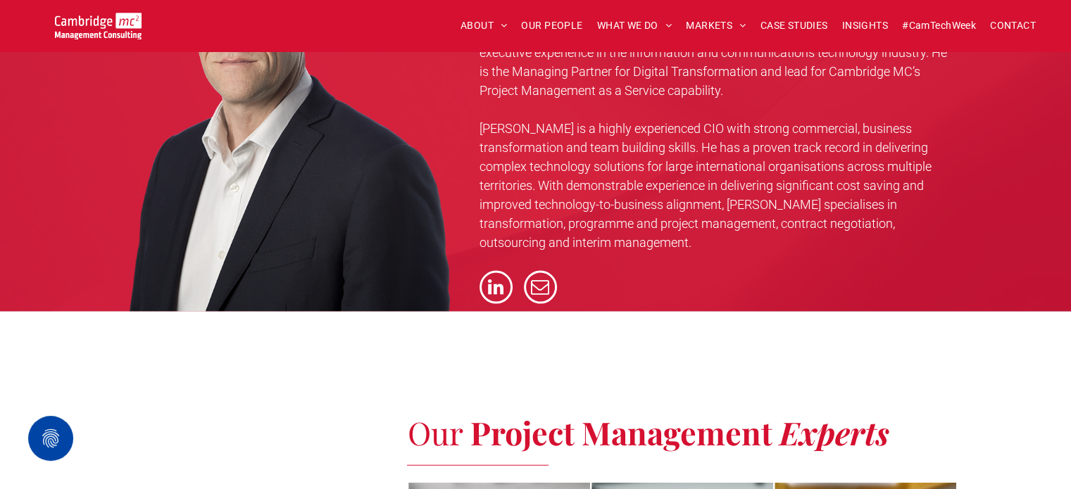
scroll to position [3027, 0]
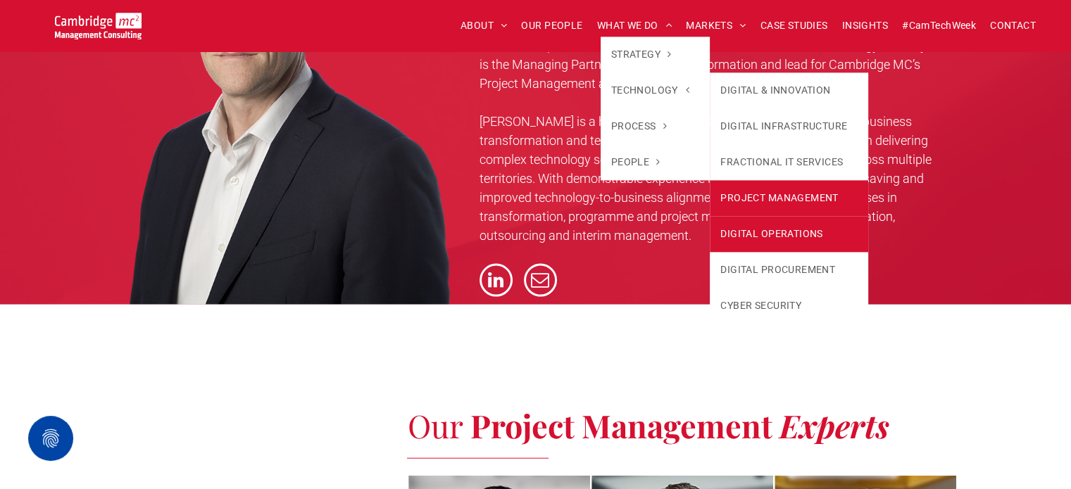
click at [781, 239] on link "DIGITAL OPERATIONS" at bounding box center [788, 234] width 158 height 36
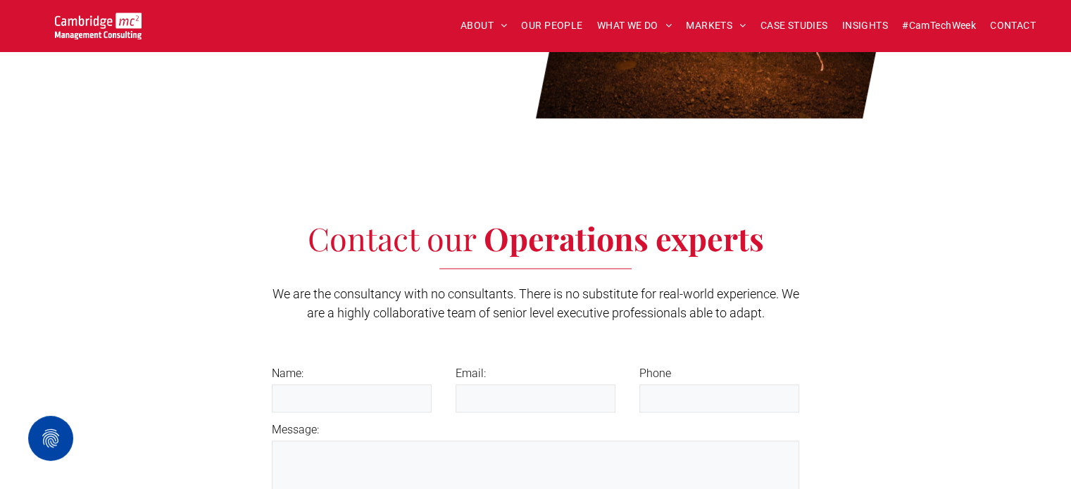
scroll to position [2182, 0]
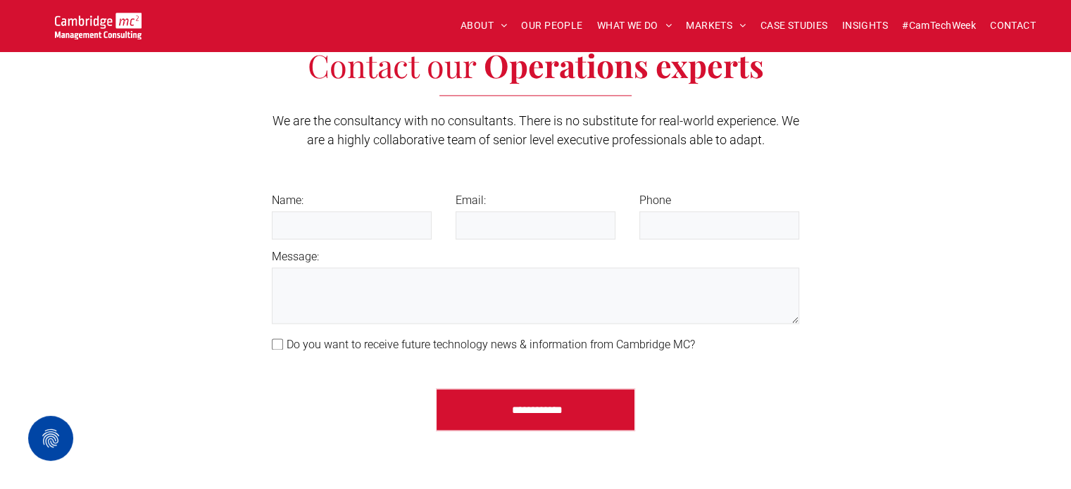
click at [610, 122] on span "We are the consultancy with no consultants. There is no substitute for real-wor…" at bounding box center [535, 130] width 526 height 34
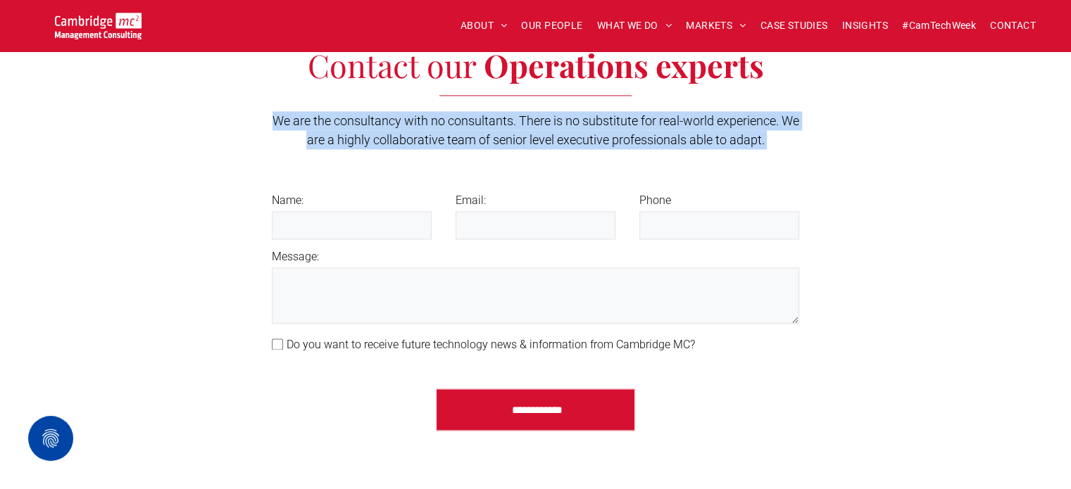
click at [610, 122] on span "We are the consultancy with no consultants. There is no substitute for real-wor…" at bounding box center [535, 130] width 526 height 34
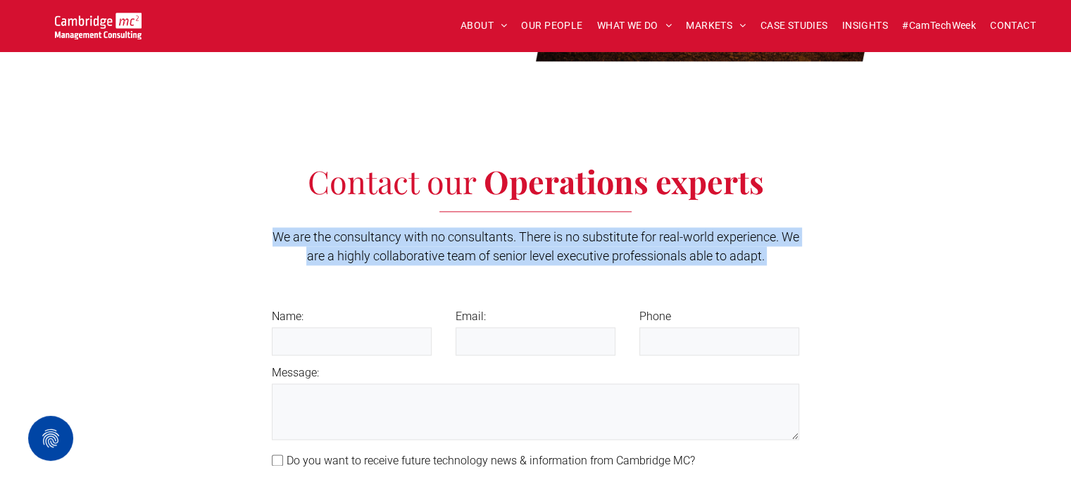
scroll to position [2041, 0]
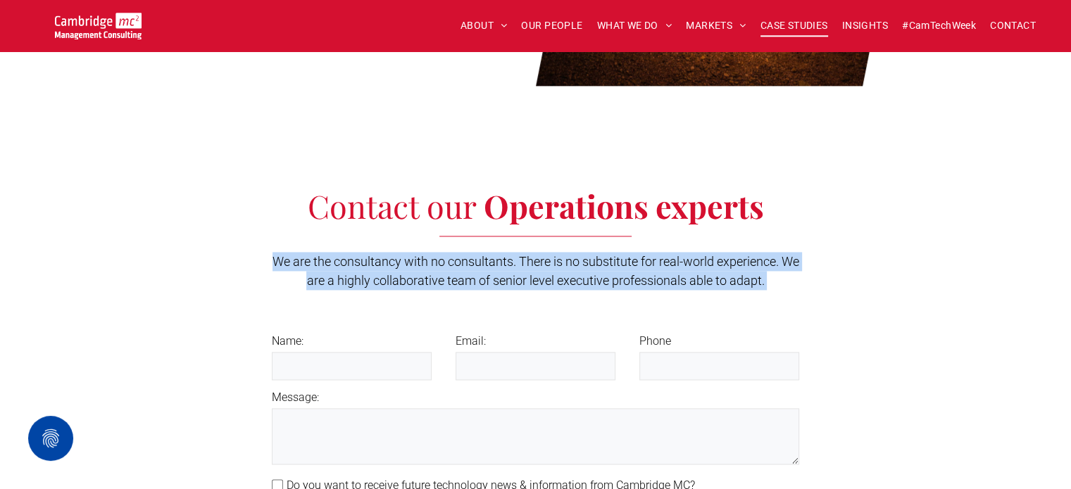
click at [802, 23] on span "CASE STUDIES" at bounding box center [794, 26] width 68 height 22
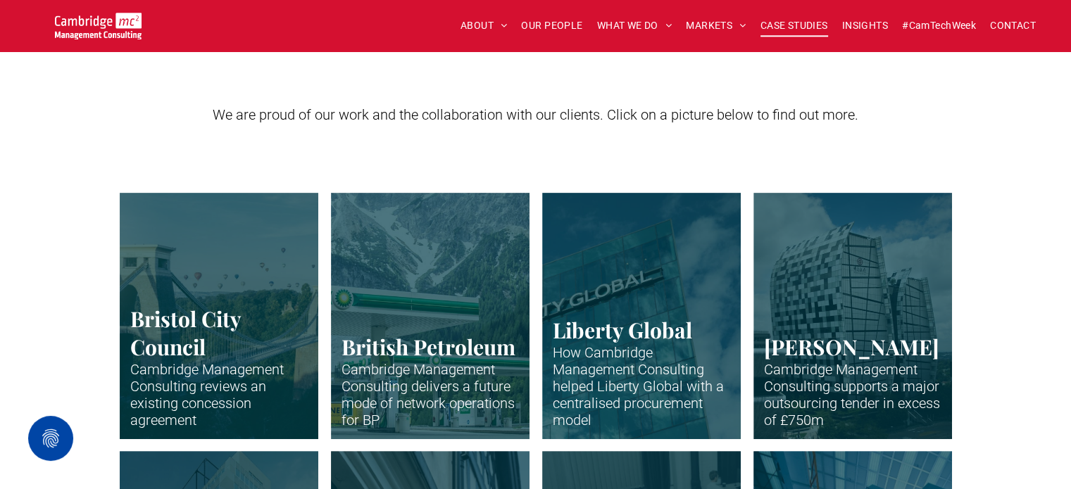
scroll to position [282, 0]
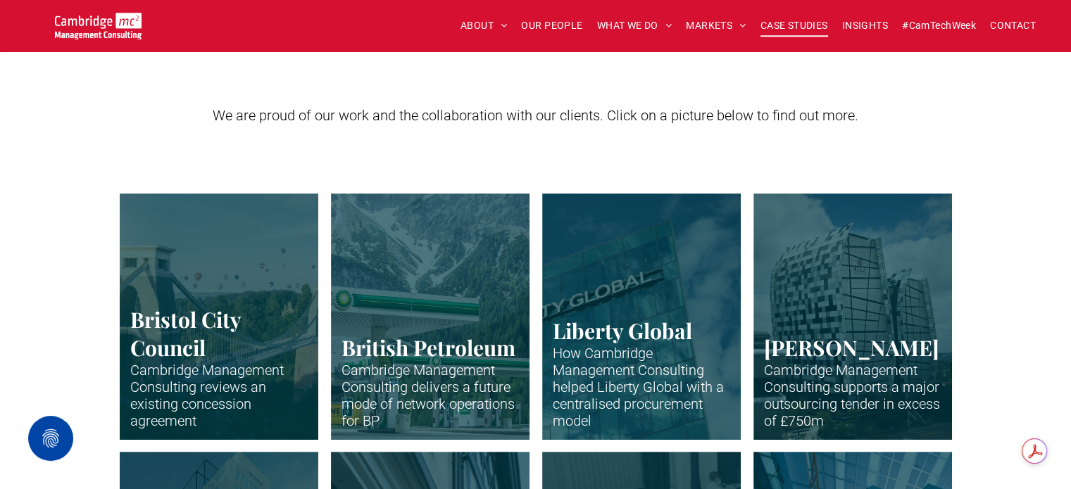
click at [404, 322] on link "Close up of BP petrol station" at bounding box center [429, 317] width 210 height 261
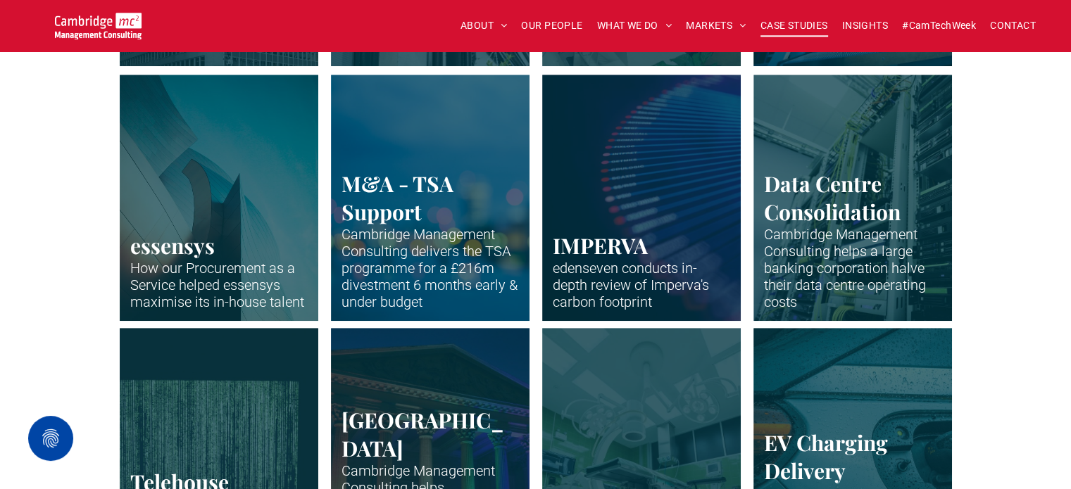
scroll to position [1056, 0]
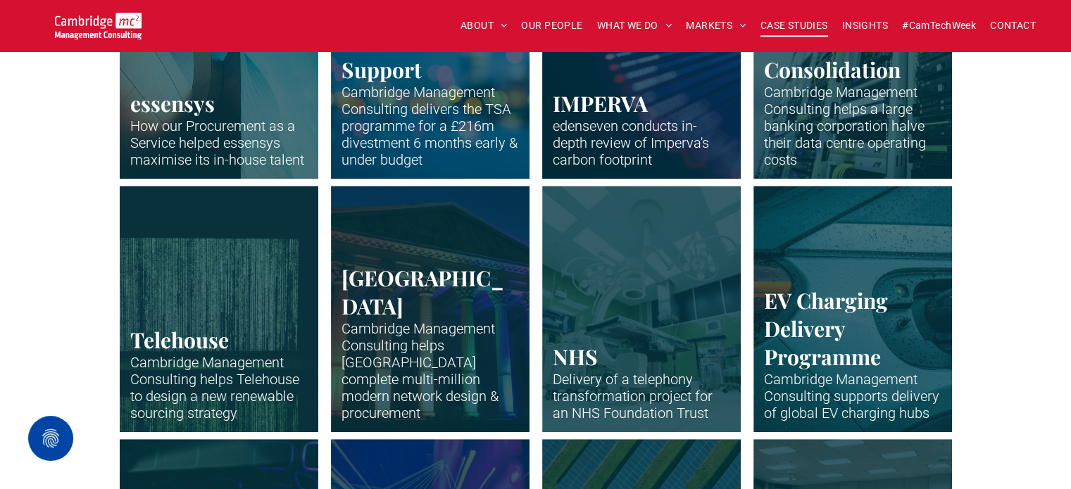
click at [646, 146] on link "Office building of PageGroup in Madison Avenue, New York" at bounding box center [641, 55] width 210 height 261
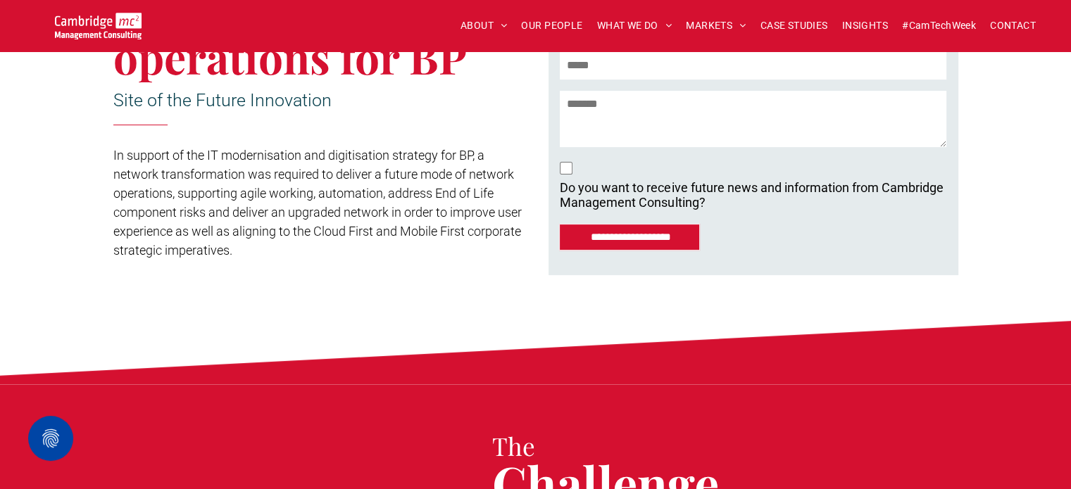
scroll to position [493, 0]
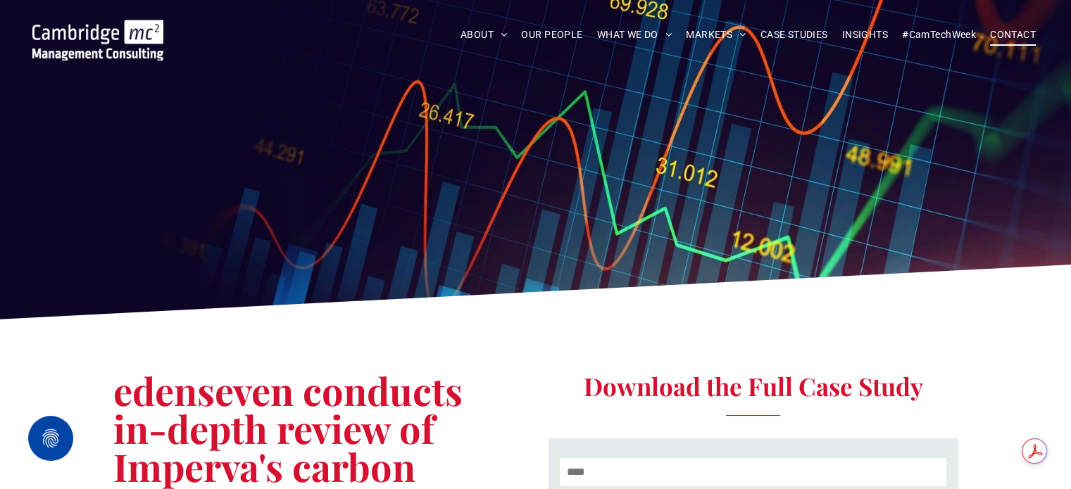
click at [1005, 28] on span "CONTACT" at bounding box center [1013, 35] width 46 height 22
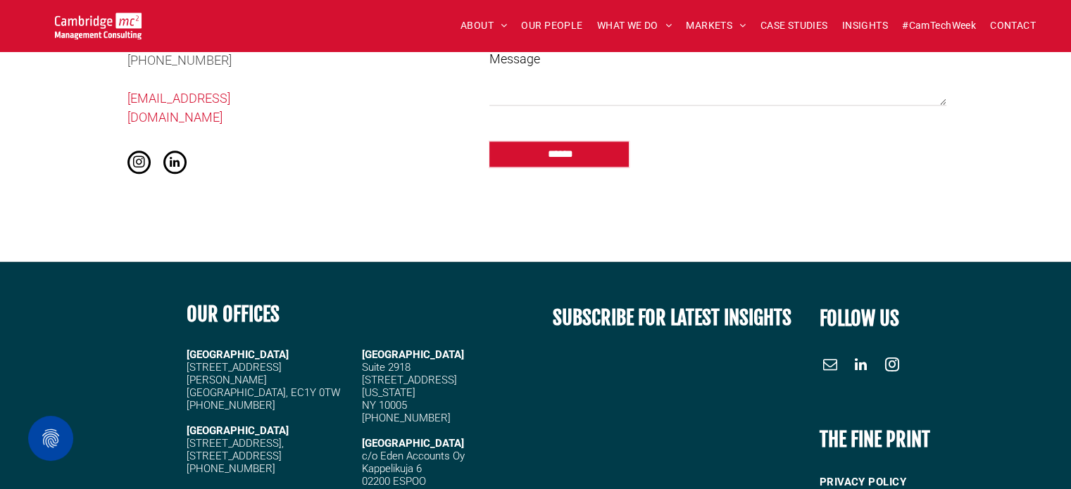
scroll to position [1760, 0]
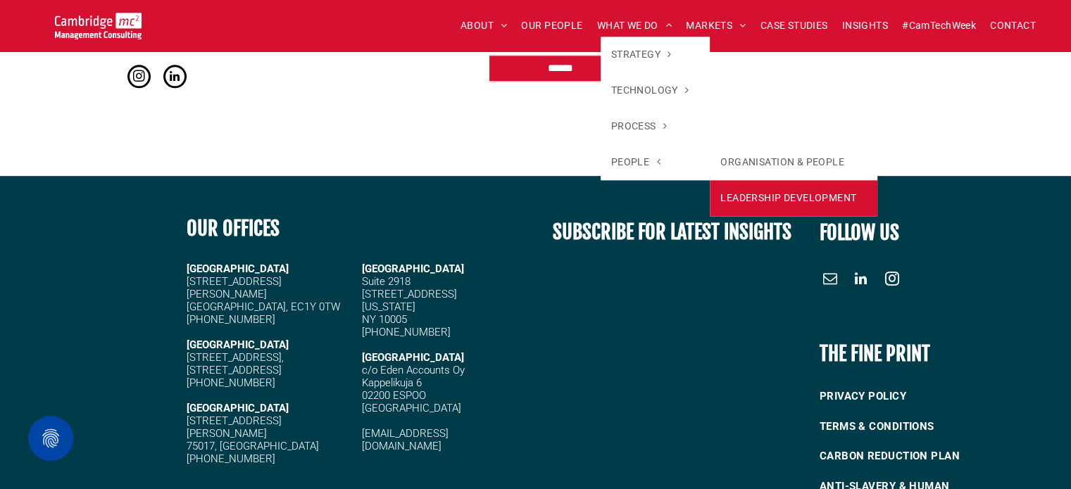
click at [743, 205] on link "LEADERSHIP DEVELOPMENT" at bounding box center [793, 198] width 168 height 36
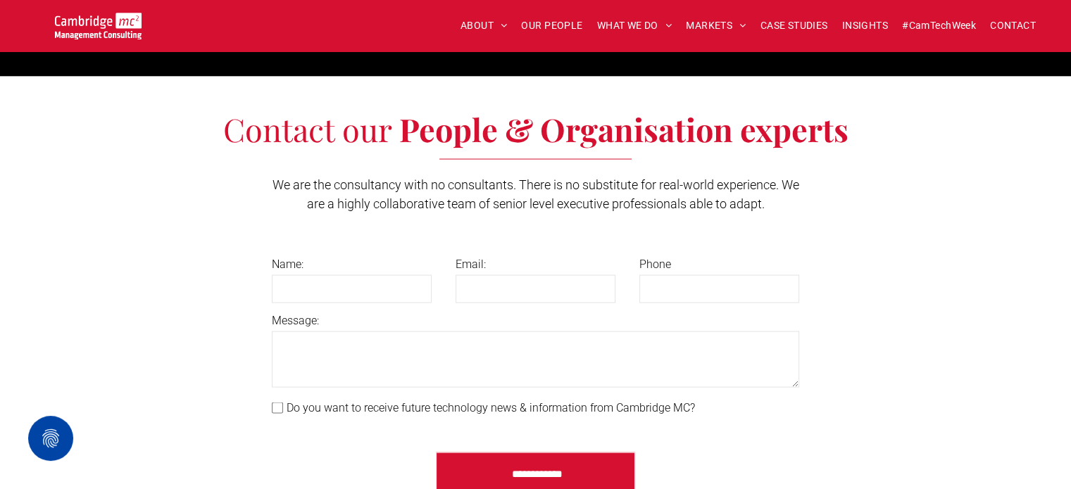
scroll to position [2886, 0]
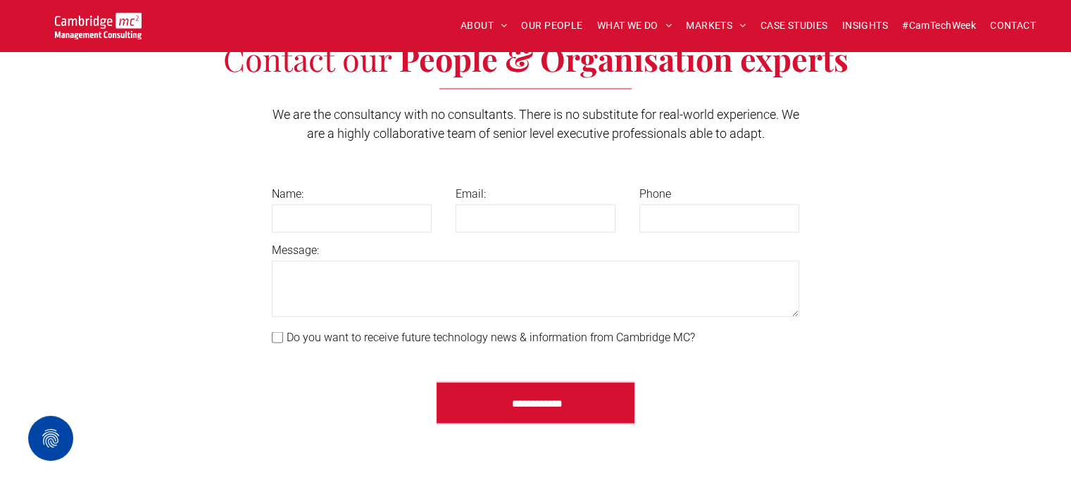
click at [574, 120] on span "We are the consultancy with no consultants. There is no substitute for real-wor…" at bounding box center [535, 124] width 526 height 34
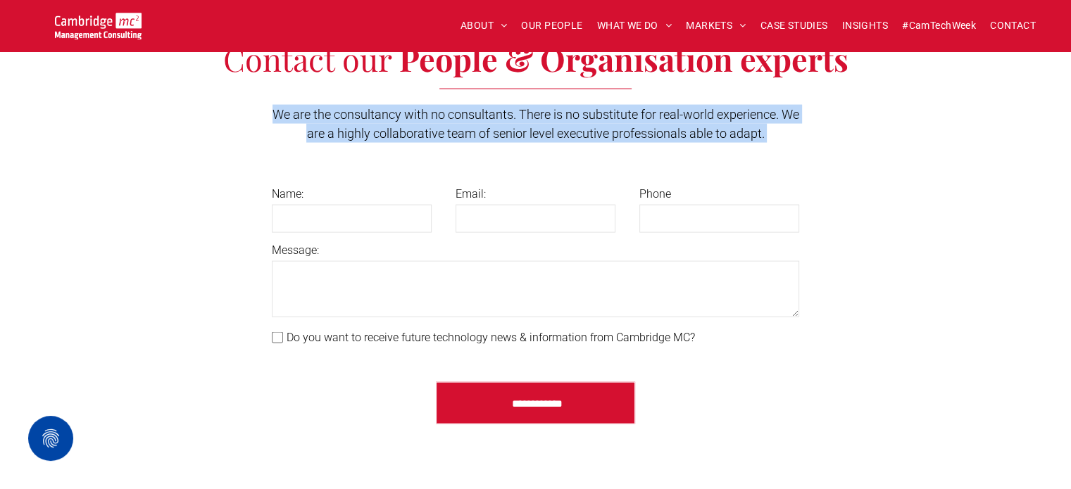
click at [574, 120] on span "We are the consultancy with no consultants. There is no substitute for real-wor…" at bounding box center [535, 124] width 526 height 34
